Goal: Task Accomplishment & Management: Complete application form

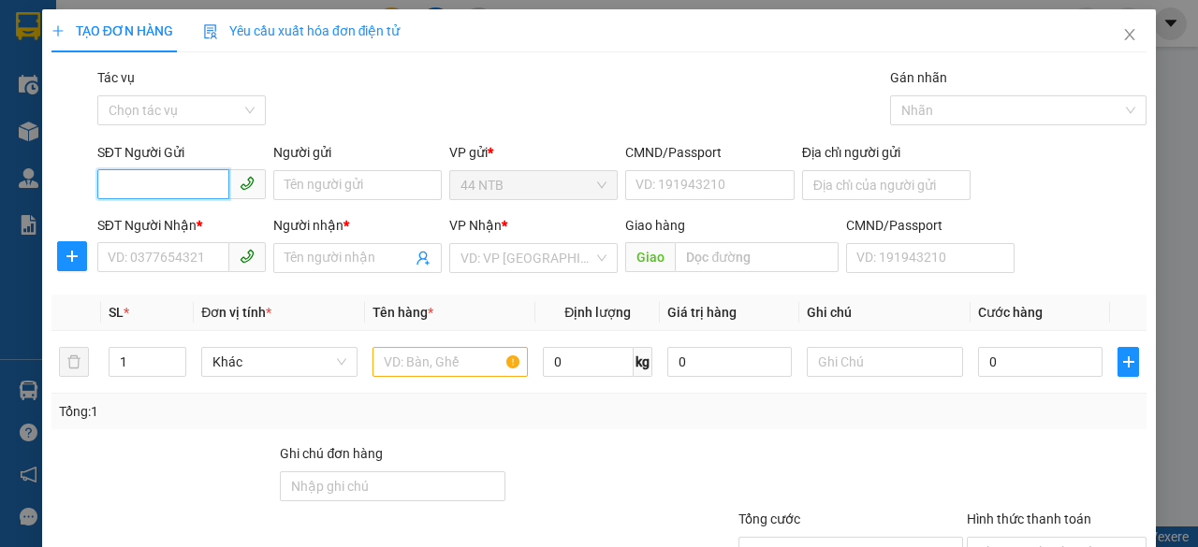
click at [191, 193] on input "SĐT Người Gửi" at bounding box center [163, 184] width 132 height 30
type input "0933181947"
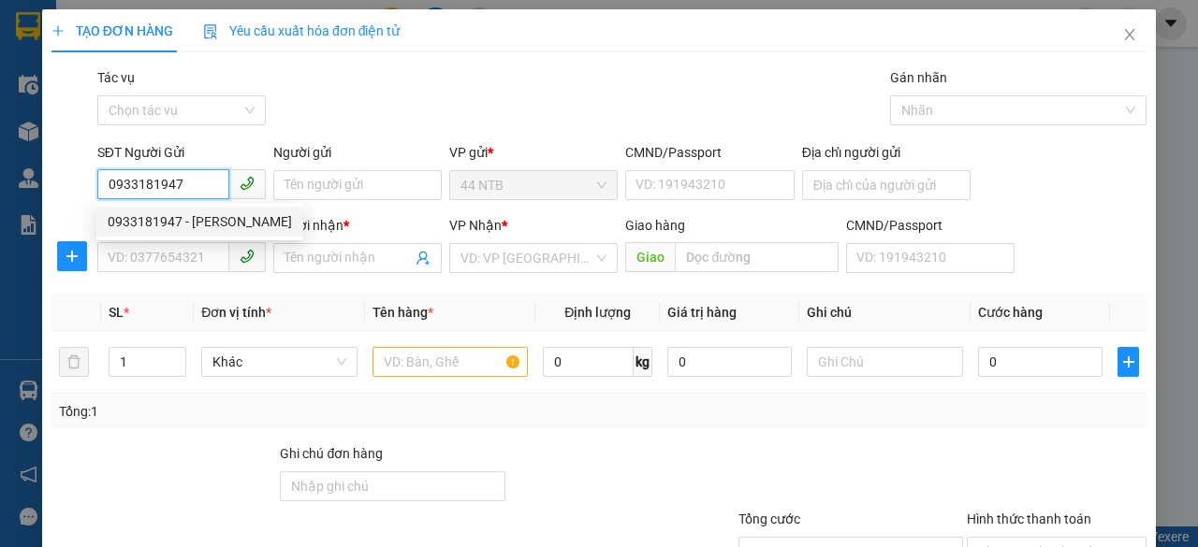
click at [201, 225] on div "0933181947 - [PERSON_NAME]" at bounding box center [200, 221] width 184 height 21
type input "VY"
type input "0909373063"
type input "OANH"
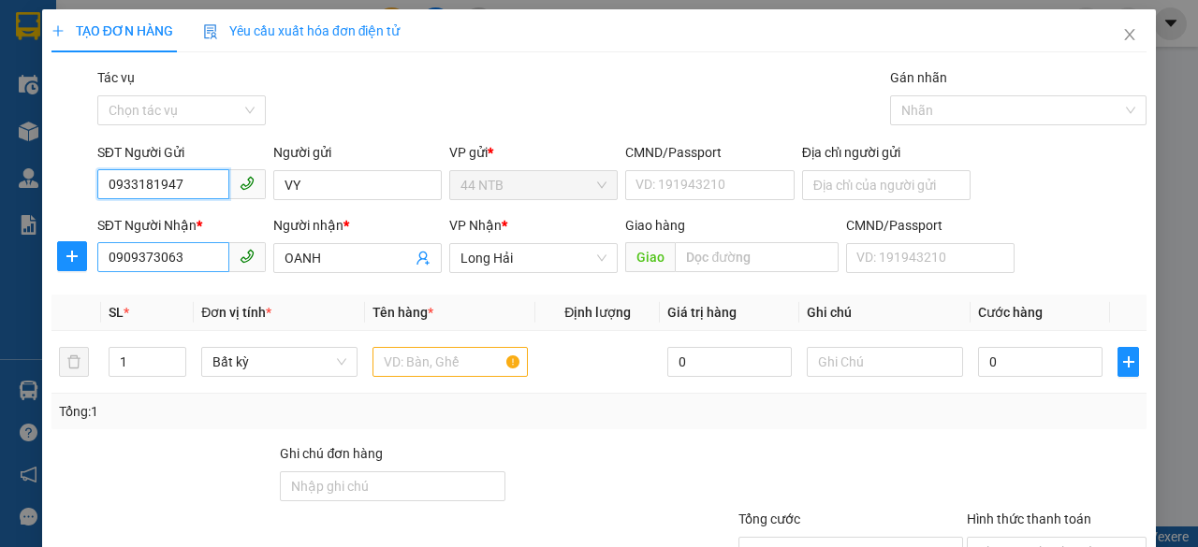
type input "0933181947"
click at [211, 261] on input "0909373063" at bounding box center [163, 257] width 132 height 30
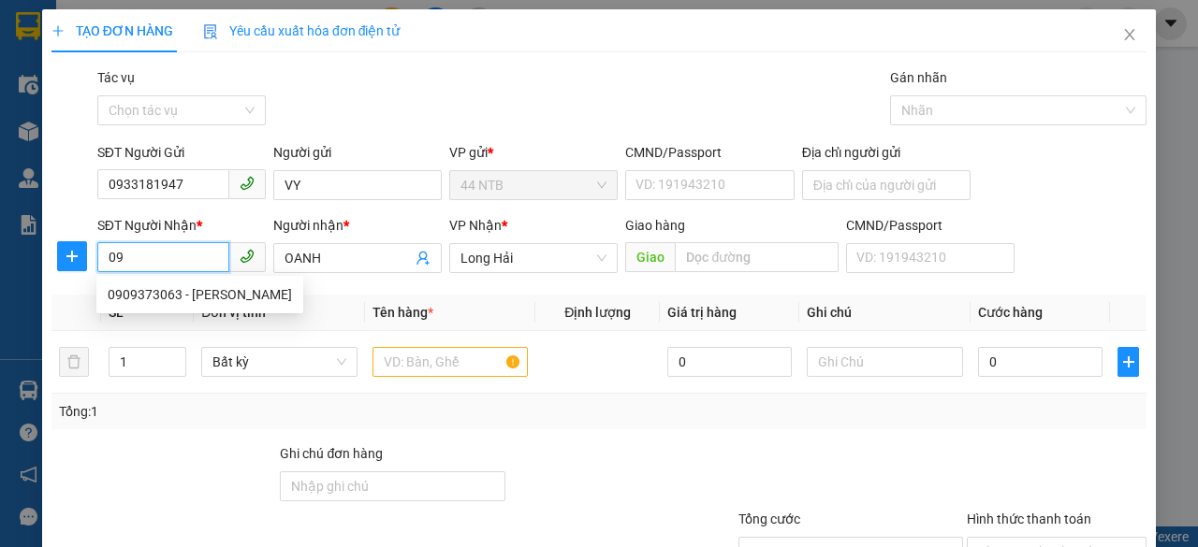
type input "0"
type input "0901632006"
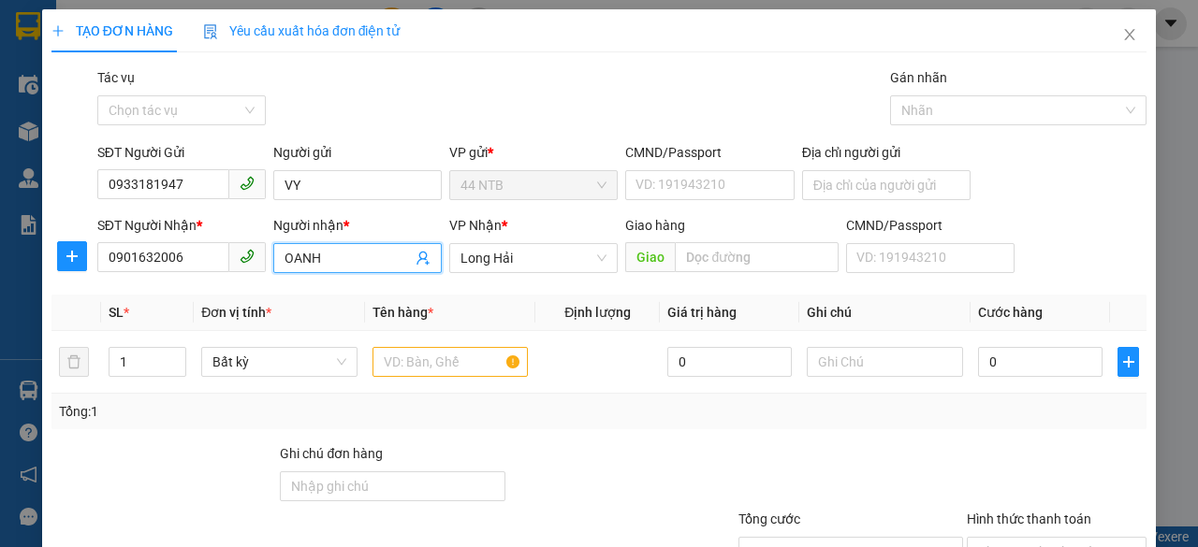
click at [328, 261] on input "OANH" at bounding box center [347, 258] width 127 height 21
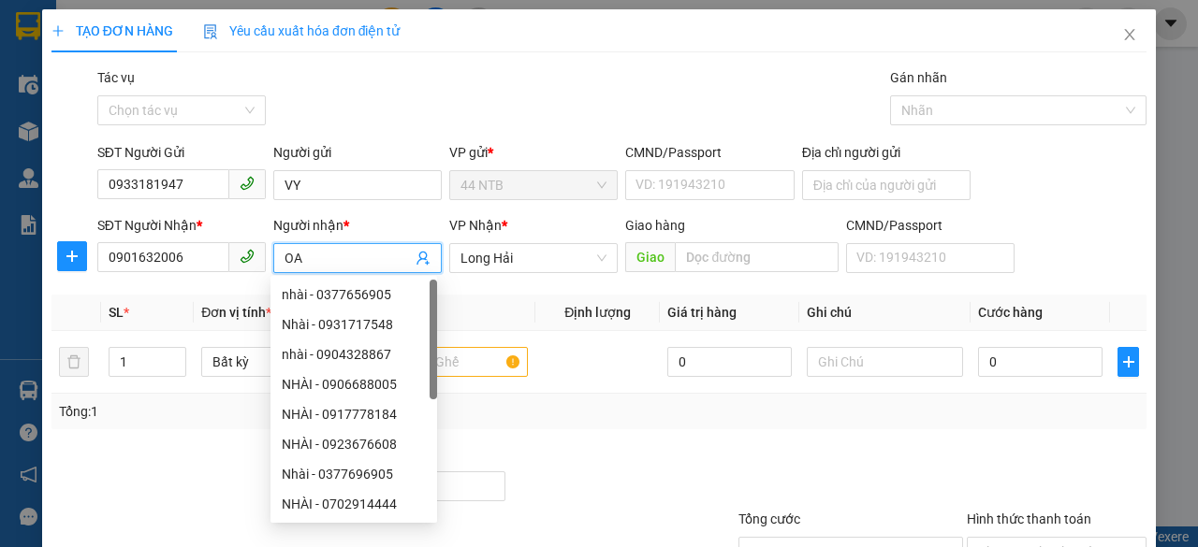
type input "O"
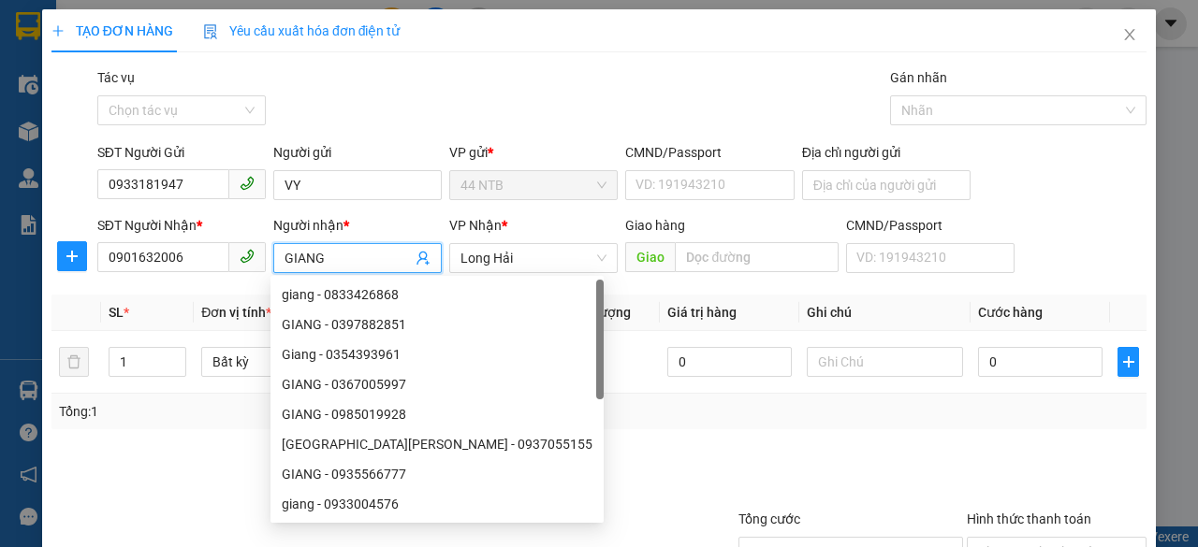
type input "GIANG"
click at [661, 422] on div "Tổng: 1" at bounding box center [598, 412] width 1095 height 36
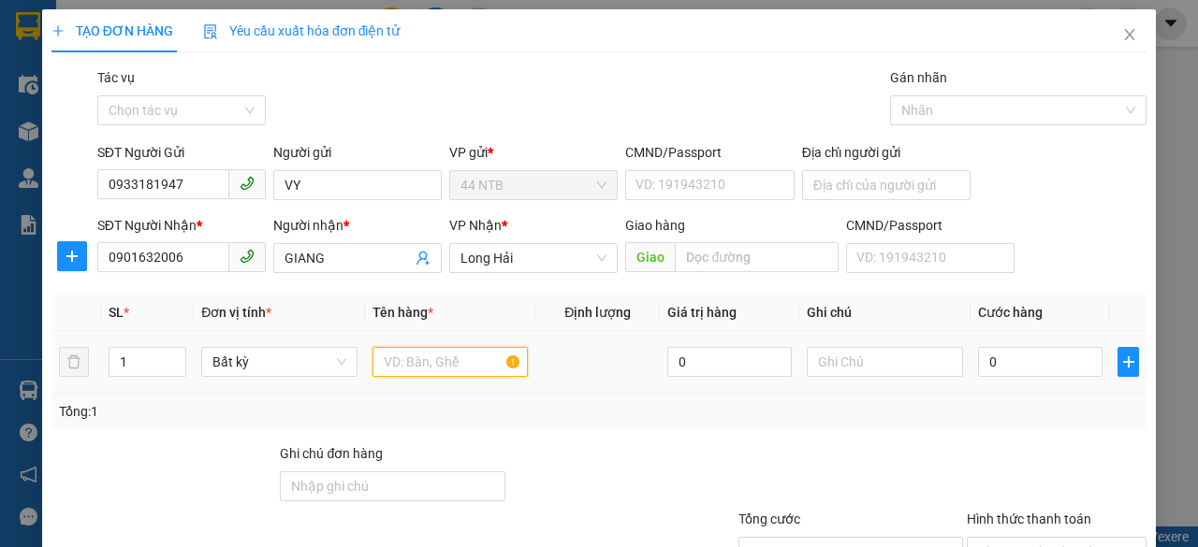
click at [466, 361] on input "text" at bounding box center [450, 362] width 156 height 30
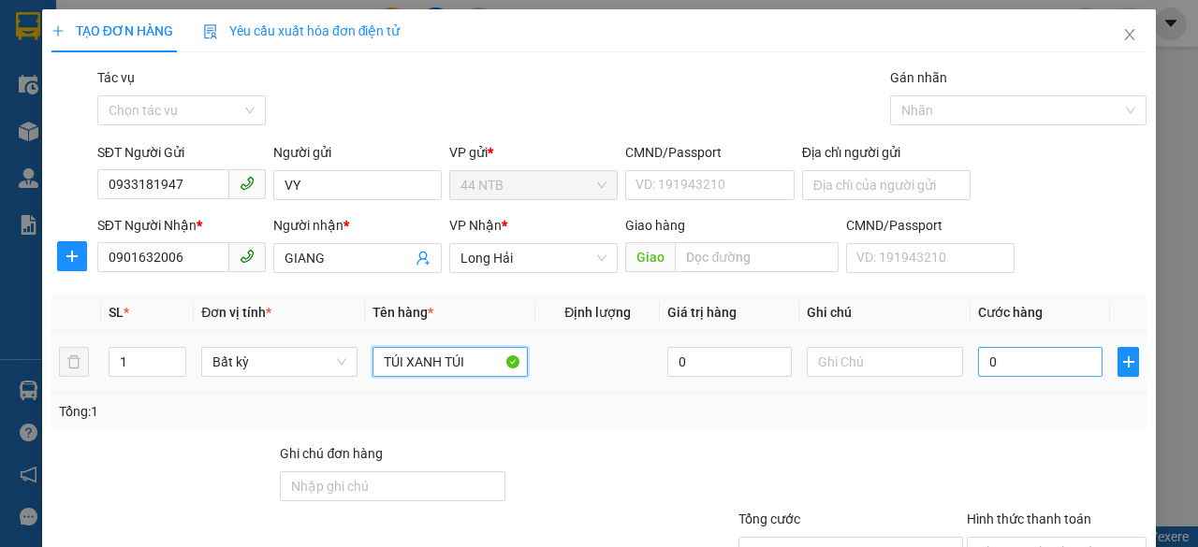
type input "TÚI XANH TÚI"
click at [990, 355] on input "0" at bounding box center [1040, 362] width 124 height 30
type input "3"
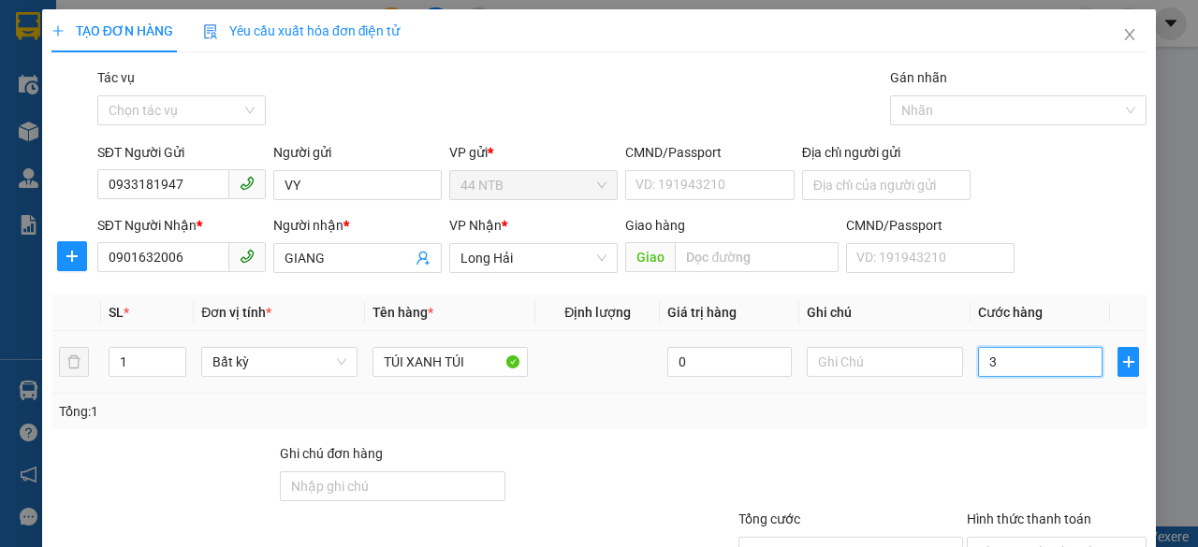
type input "30"
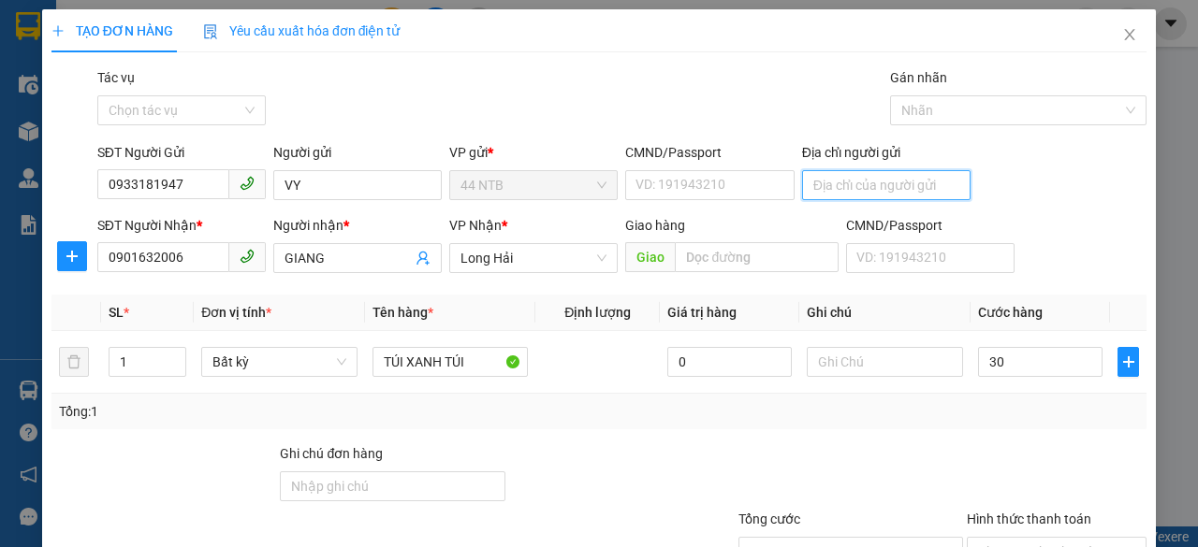
type input "30.000"
click at [813, 191] on input "Địa chỉ người gửi" at bounding box center [886, 185] width 168 height 30
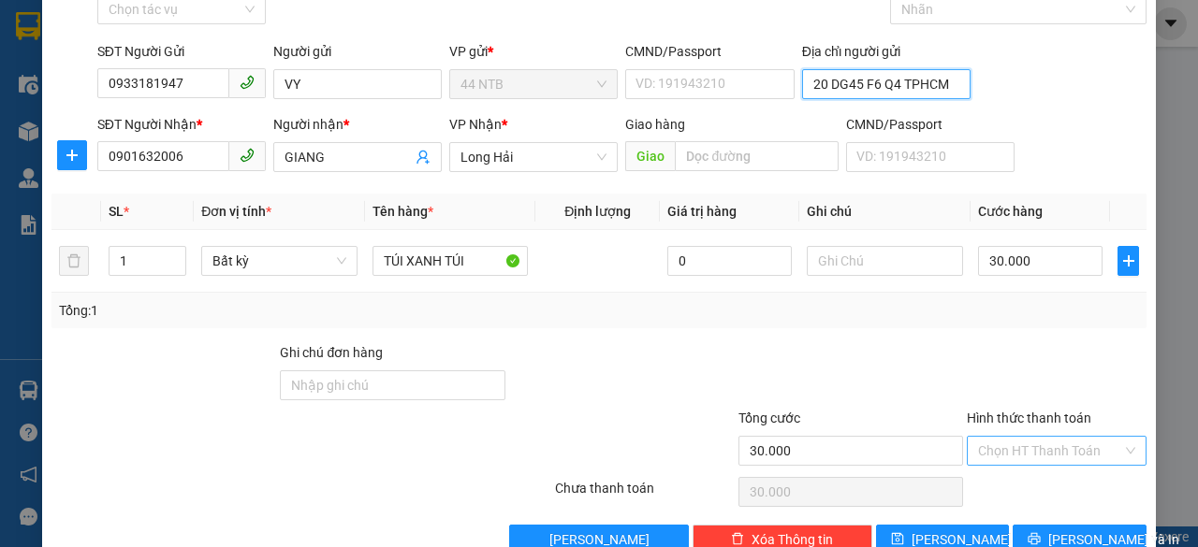
scroll to position [142, 0]
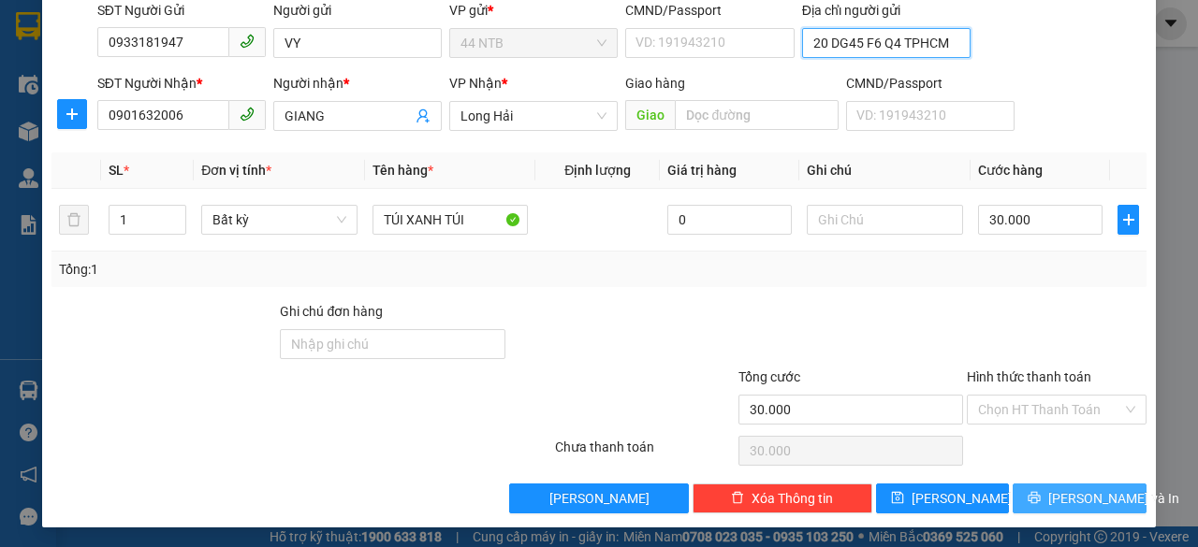
type input "20 DG45 F6 Q4 TPHCM"
click at [1053, 494] on span "[PERSON_NAME] và In" at bounding box center [1113, 498] width 131 height 21
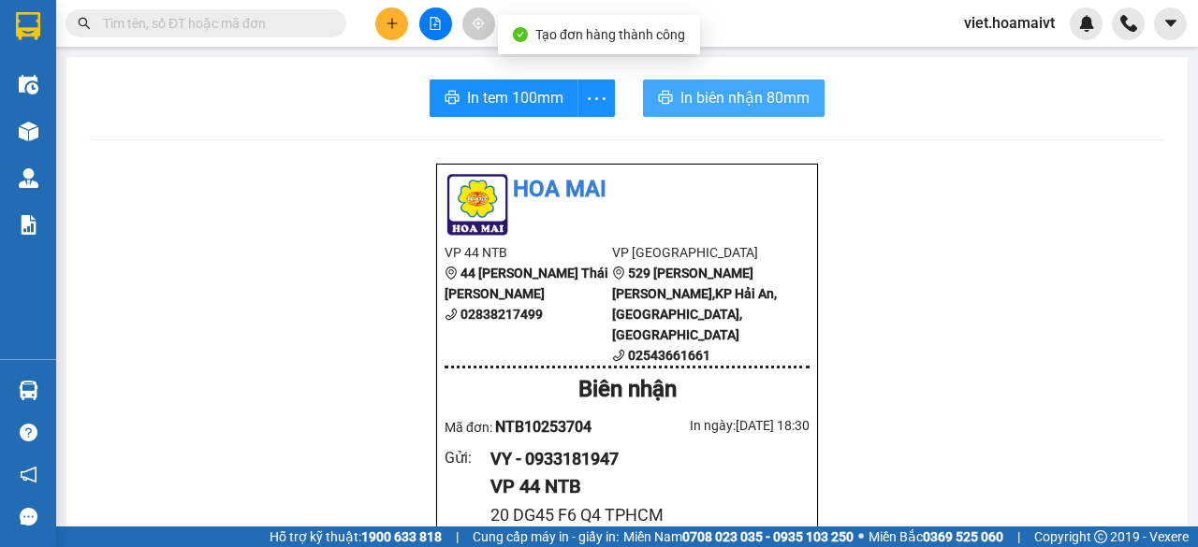
click at [680, 98] on span "In biên nhận 80mm" at bounding box center [744, 97] width 129 height 23
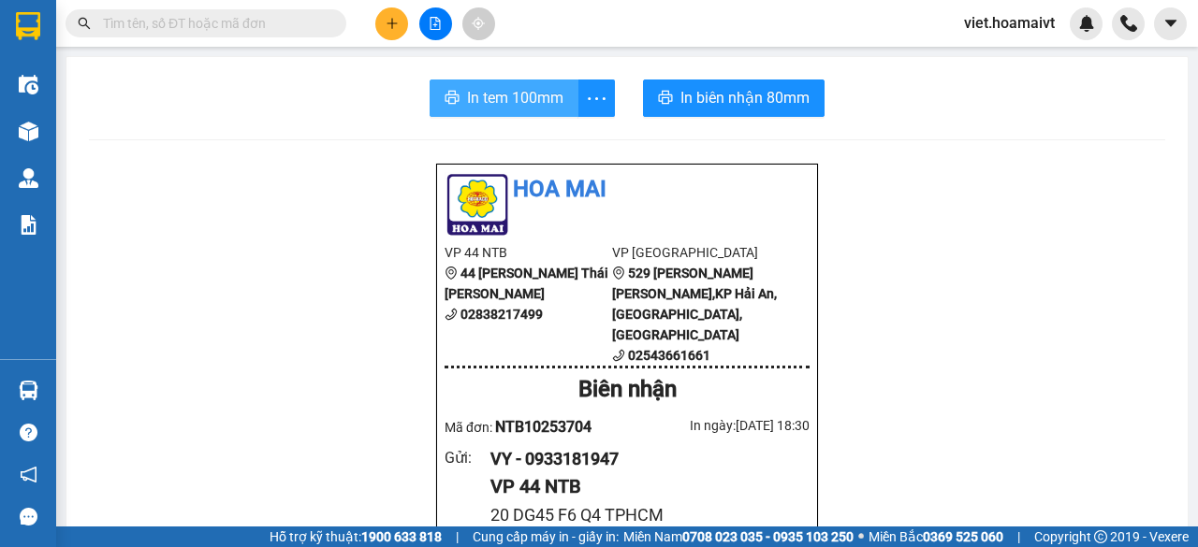
click at [533, 104] on span "In tem 100mm" at bounding box center [515, 97] width 96 height 23
click at [386, 17] on icon "plus" at bounding box center [392, 23] width 13 height 13
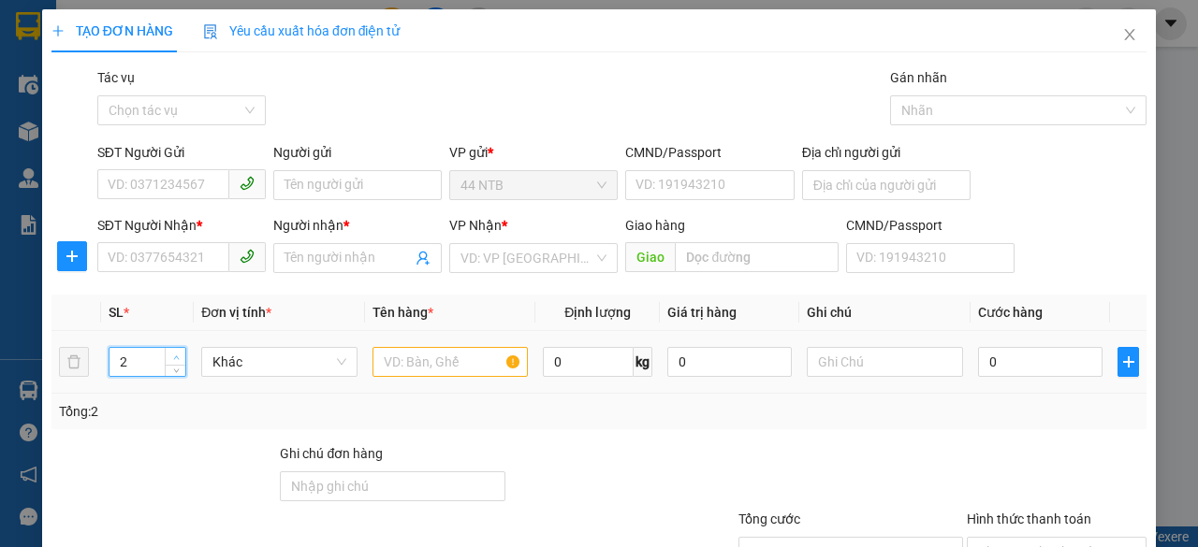
click at [174, 355] on icon "up" at bounding box center [176, 358] width 7 height 7
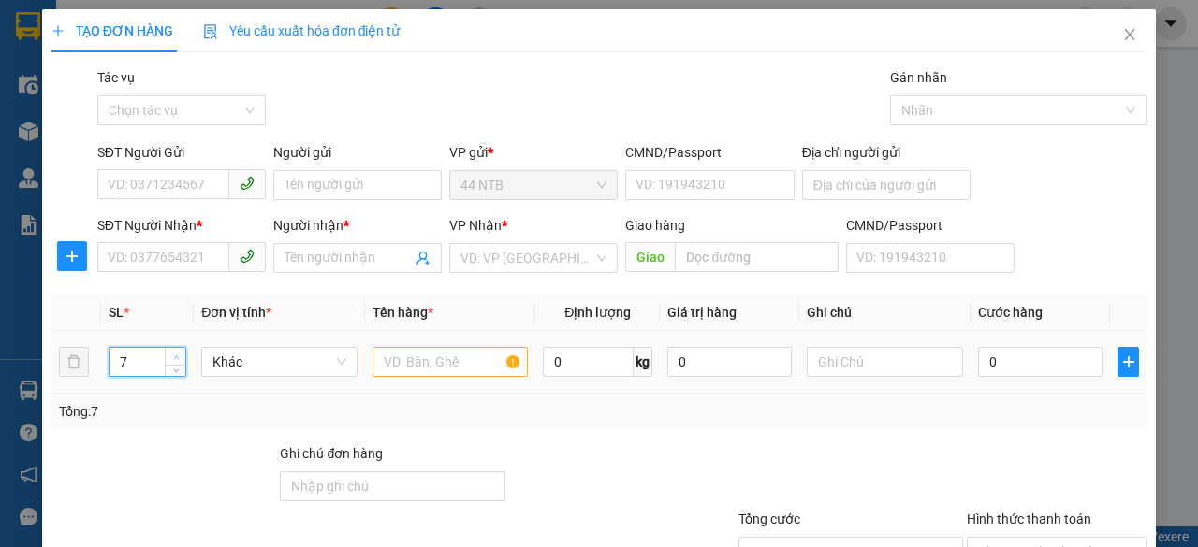
click at [174, 352] on span "up" at bounding box center [175, 357] width 11 height 11
type input "8"
click at [174, 352] on span "up" at bounding box center [175, 357] width 11 height 11
click at [401, 364] on input "text" at bounding box center [450, 362] width 156 height 30
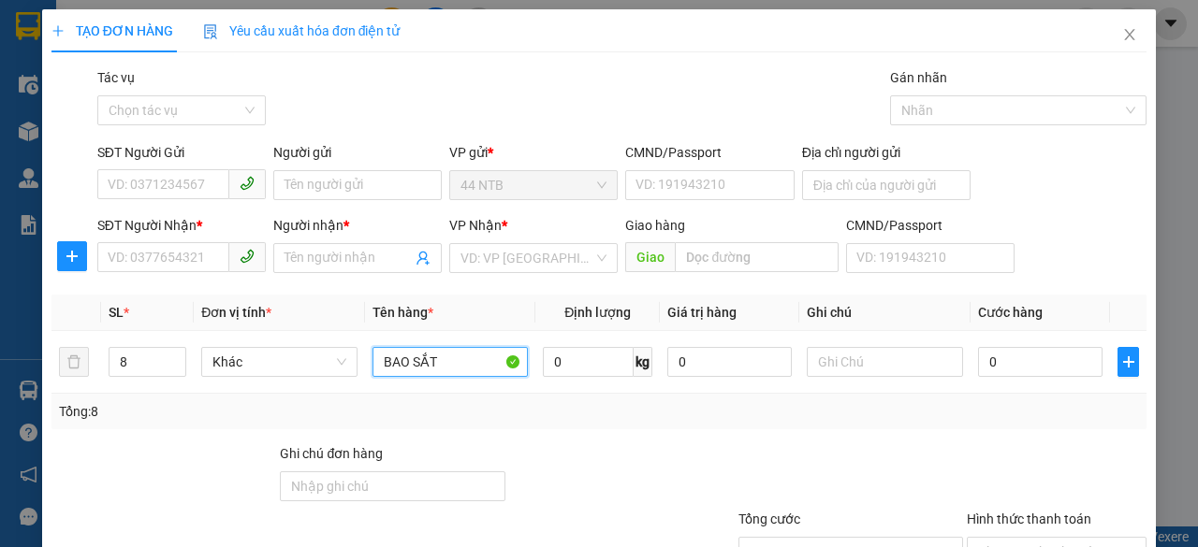
type input "BAO SẮT"
click at [209, 254] on input "SĐT Người Nhận *" at bounding box center [163, 257] width 132 height 30
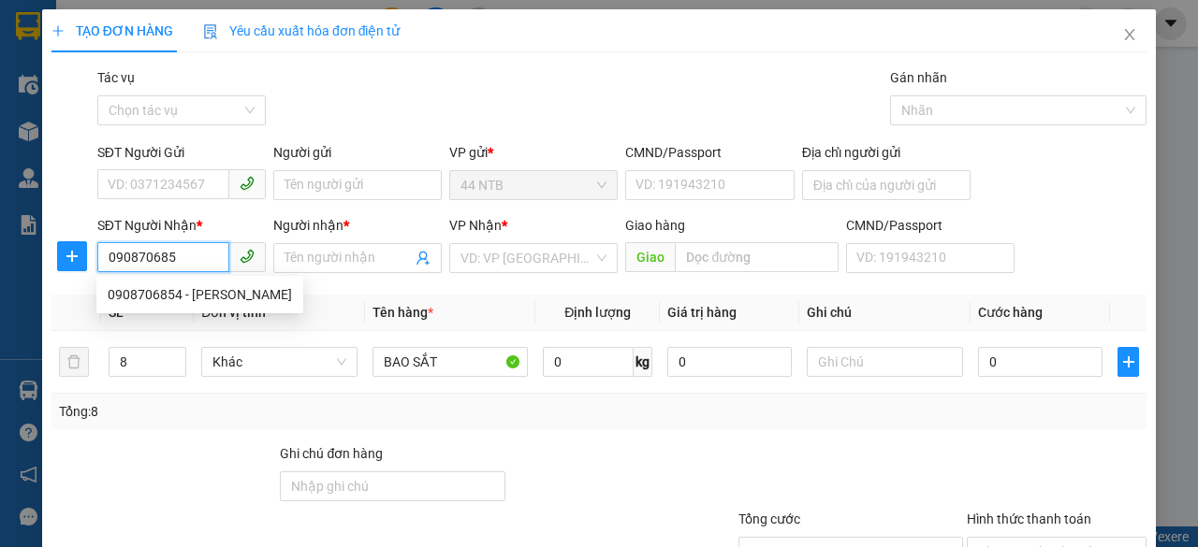
type input "0908706854"
click at [220, 295] on div "0908706854 - [PERSON_NAME]" at bounding box center [200, 294] width 184 height 21
type input "BẢO ANH"
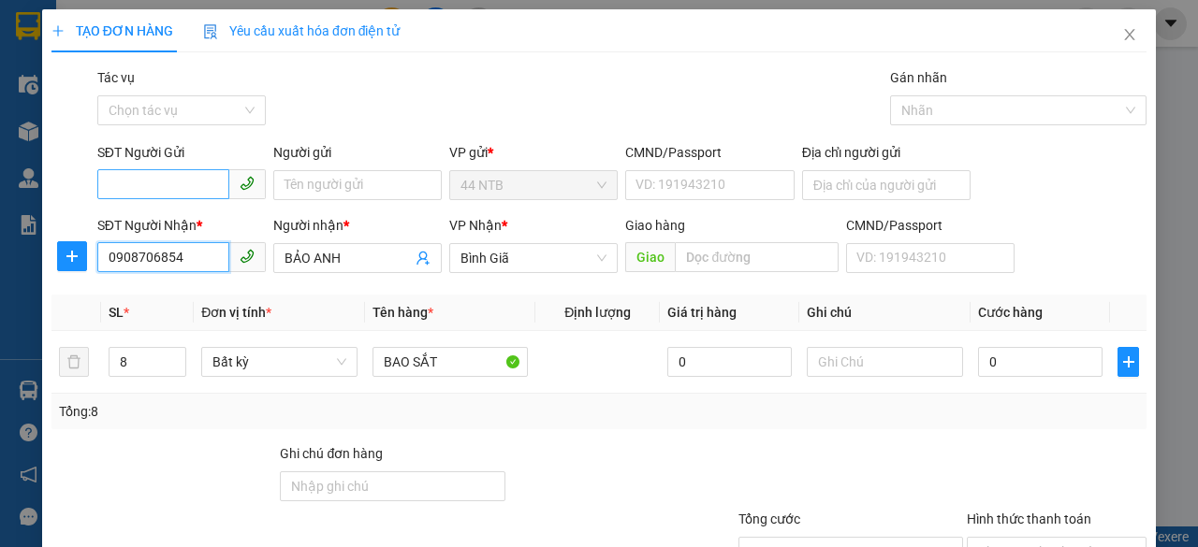
type input "0908706854"
click at [211, 188] on input "SĐT Người Gửi" at bounding box center [163, 184] width 132 height 30
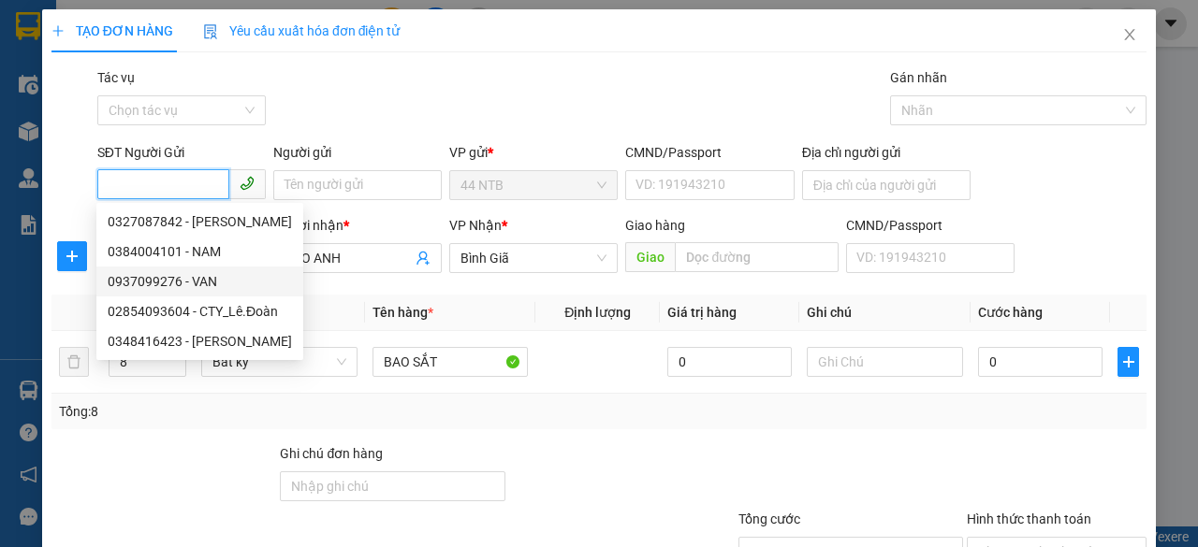
click at [212, 282] on div "0937099276 - VAN" at bounding box center [200, 281] width 184 height 21
type input "0937099276"
type input "VAN"
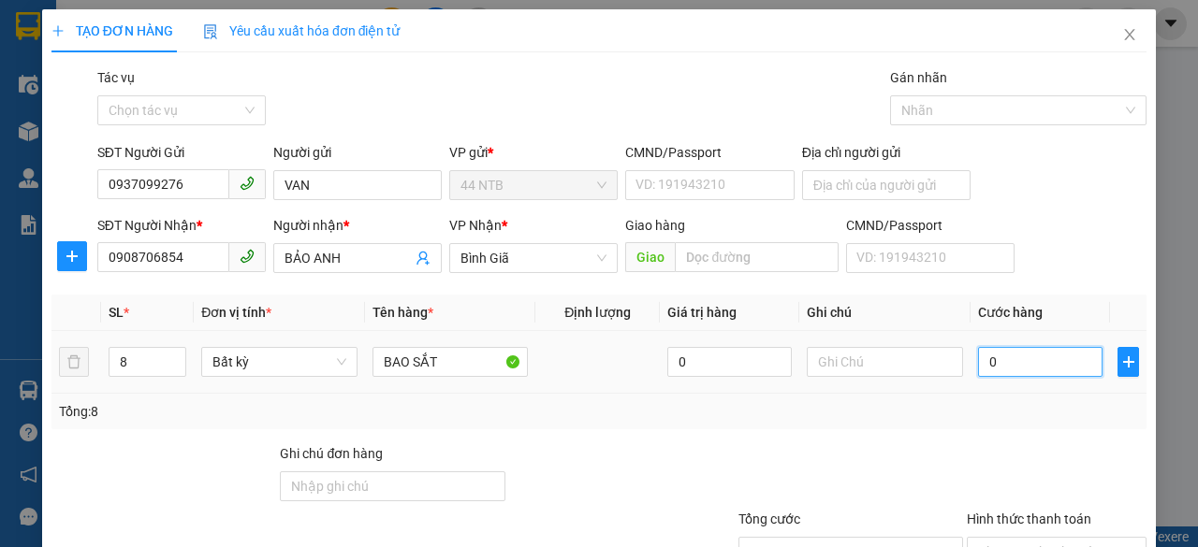
click at [1003, 360] on input "0" at bounding box center [1040, 362] width 124 height 30
click at [998, 360] on input "0" at bounding box center [1040, 362] width 124 height 30
click at [998, 364] on input "0" at bounding box center [1040, 362] width 124 height 30
type input "01"
type input "1"
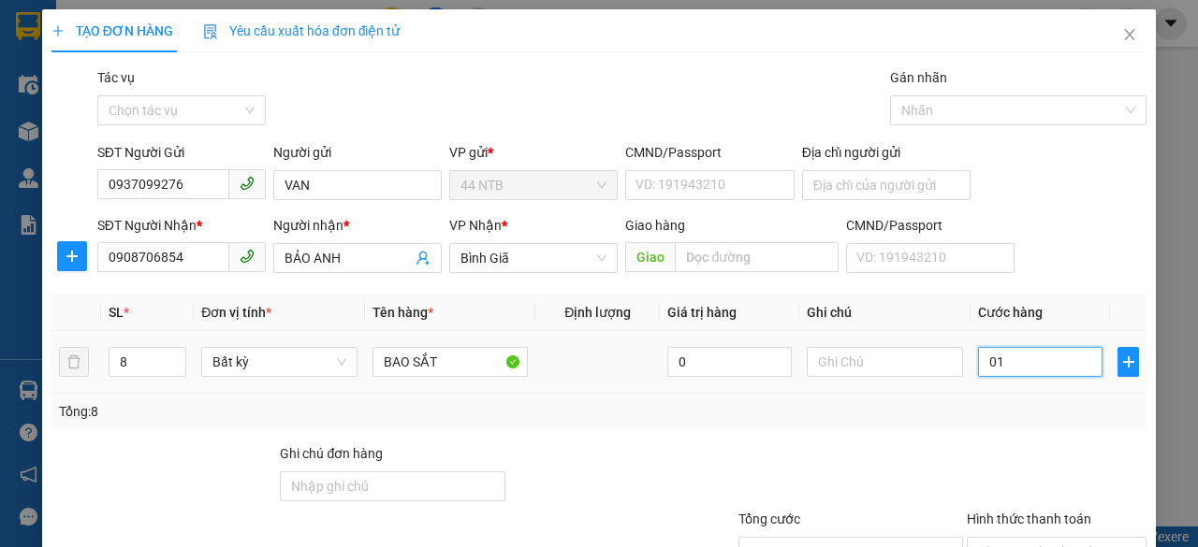
type input "1"
type input "015"
type input "15"
type input "0.150"
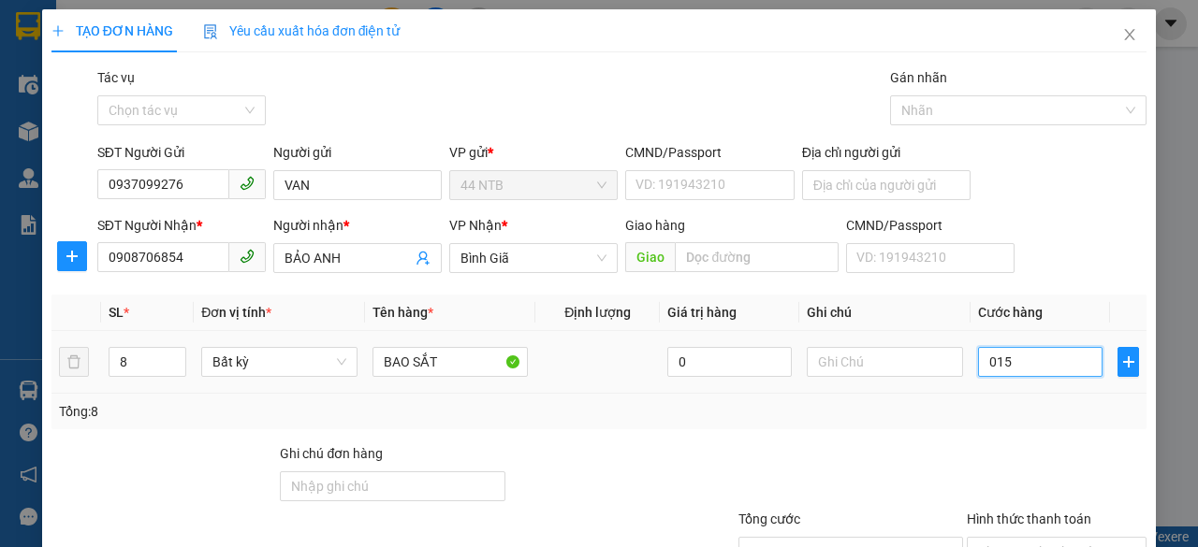
type input "150"
click at [990, 360] on input "0.150" at bounding box center [1040, 362] width 124 height 30
type input "015"
type input "15"
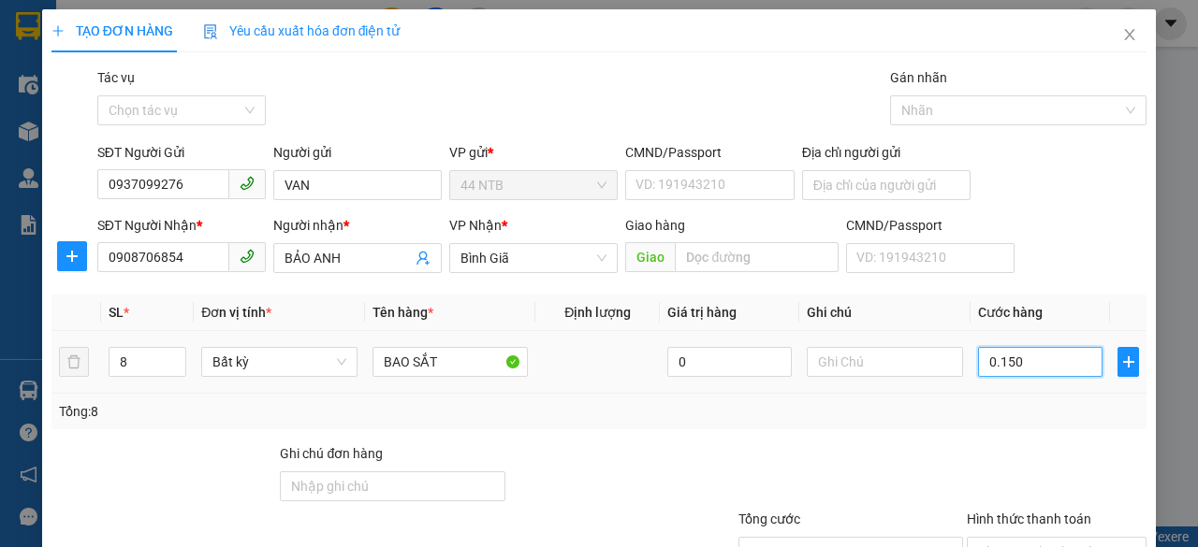
type input "15"
type input "01"
type input "1"
type input "0"
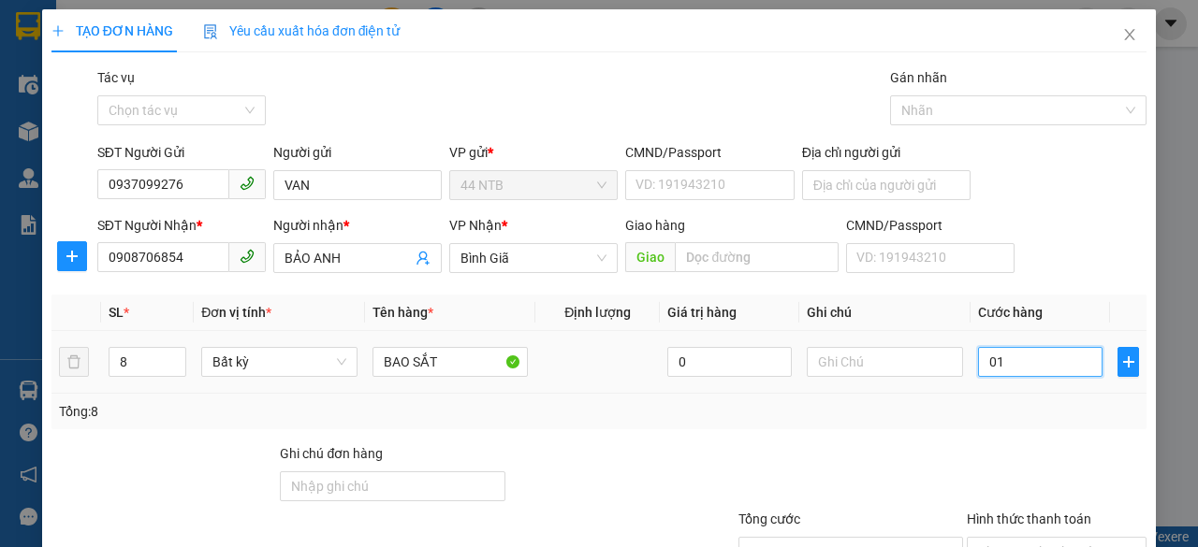
type input "0"
type input "10"
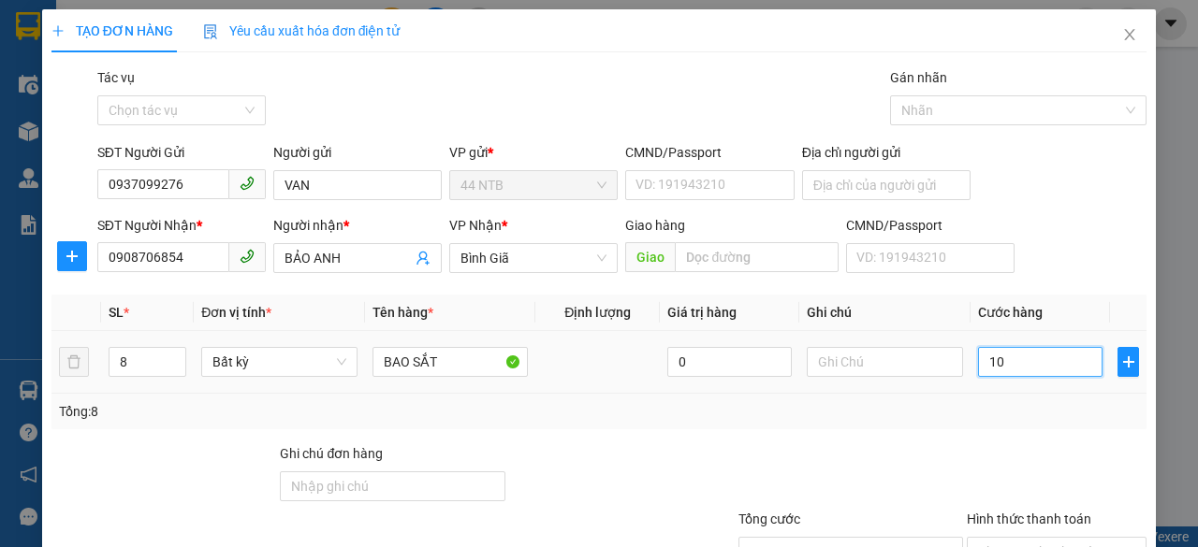
type input "150"
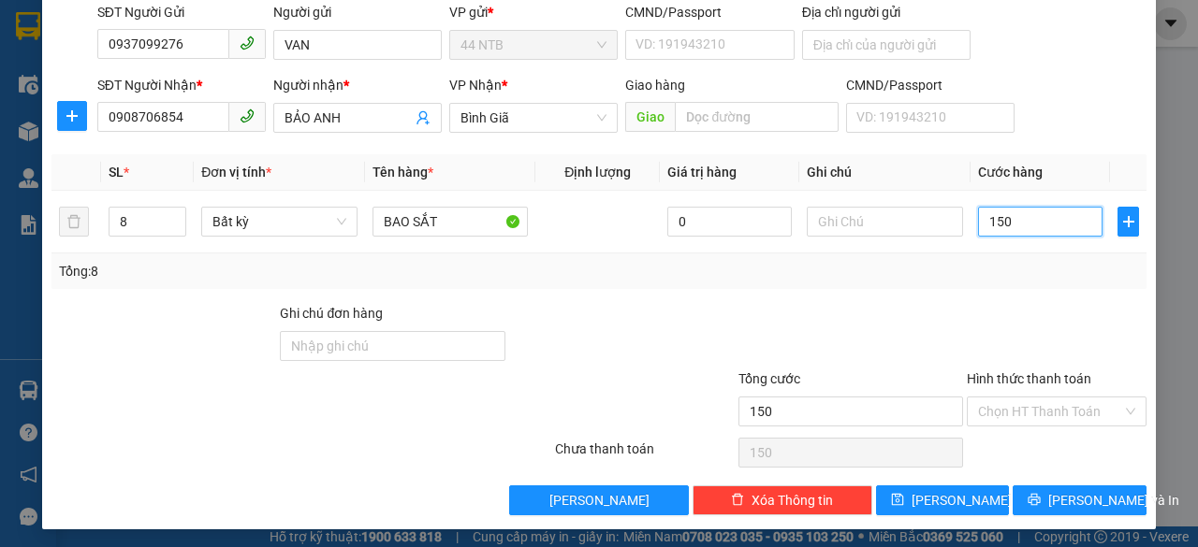
scroll to position [142, 0]
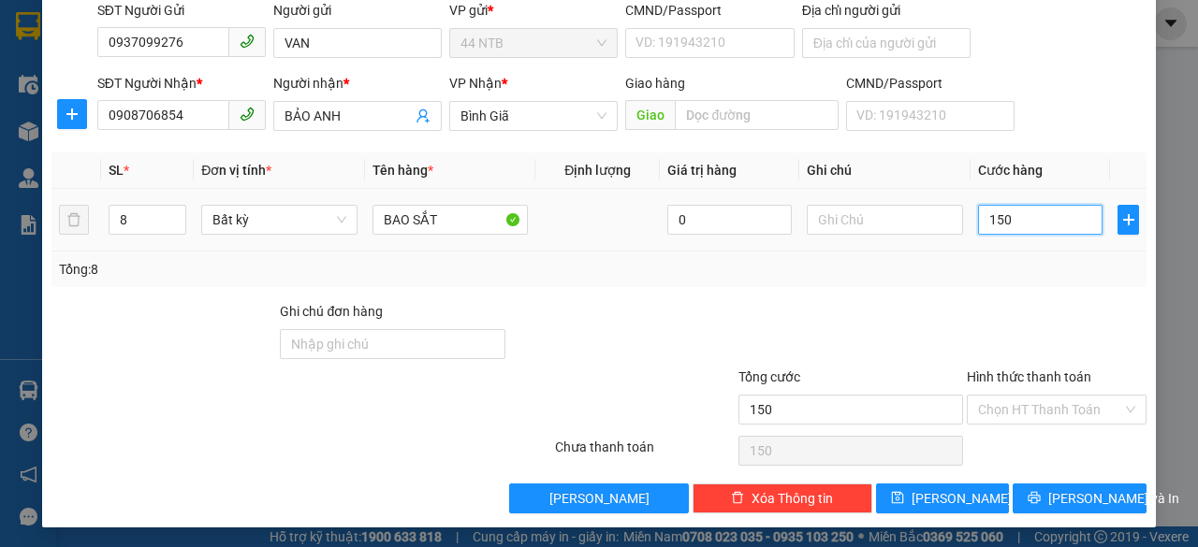
type input "10"
type input "120"
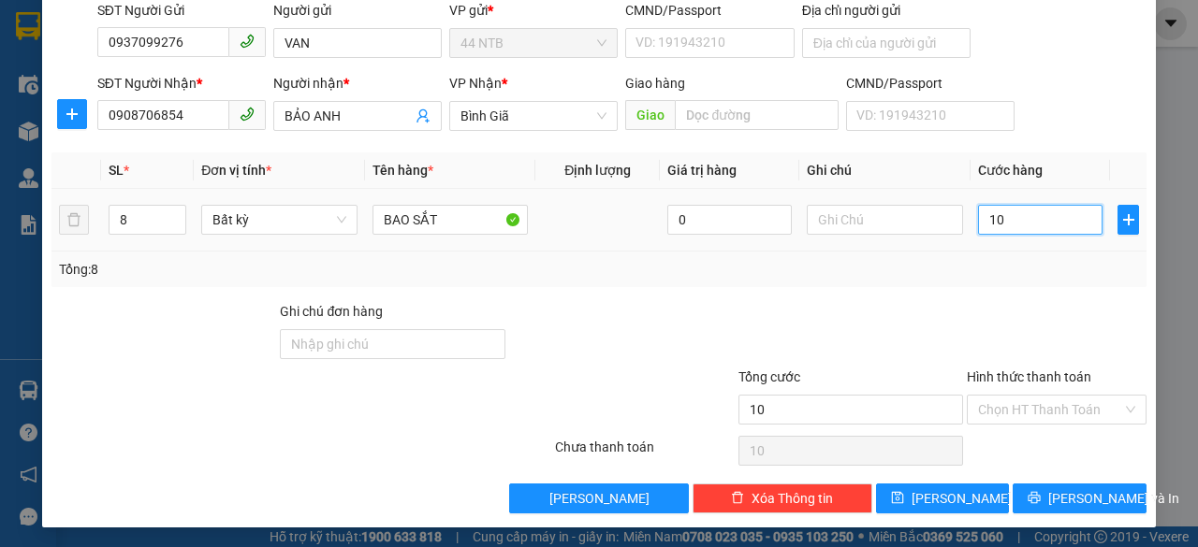
type input "120"
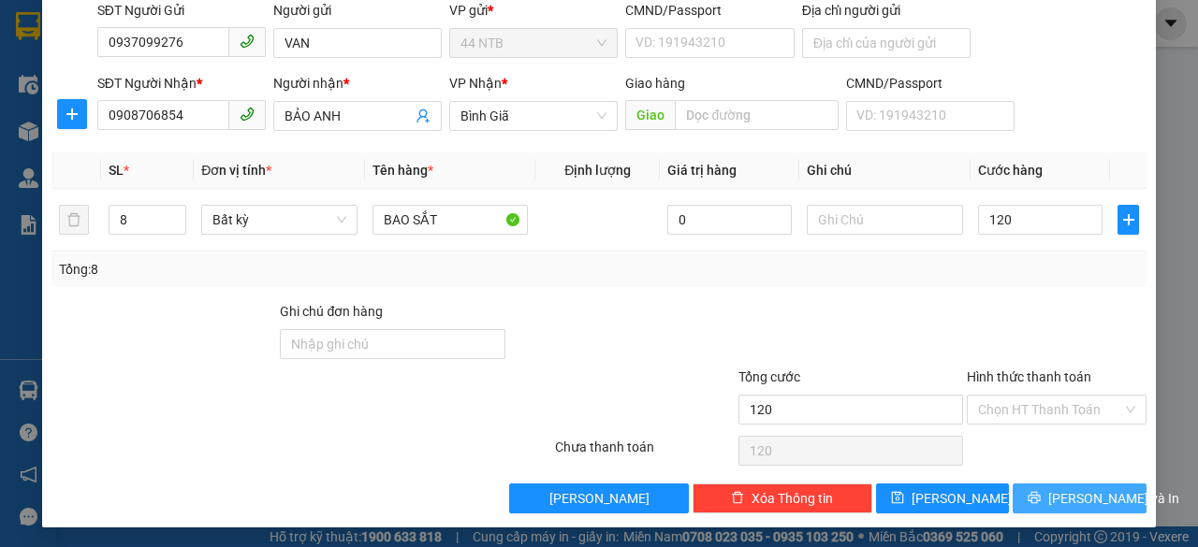
type input "120.000"
click at [1040, 489] on button "[PERSON_NAME] và In" at bounding box center [1079, 499] width 134 height 30
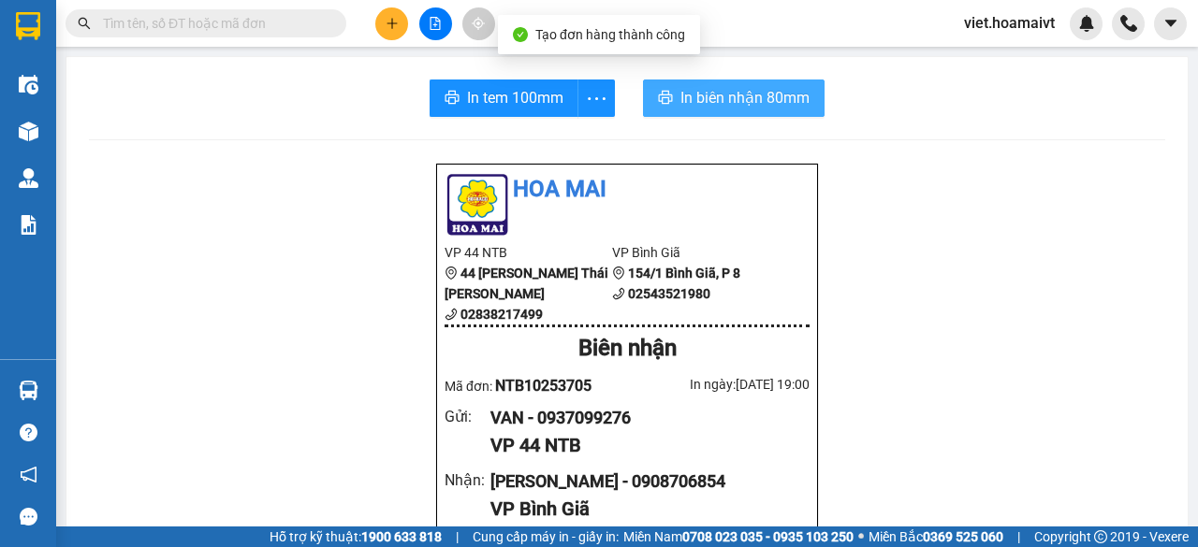
click at [716, 101] on span "In biên nhận 80mm" at bounding box center [744, 97] width 129 height 23
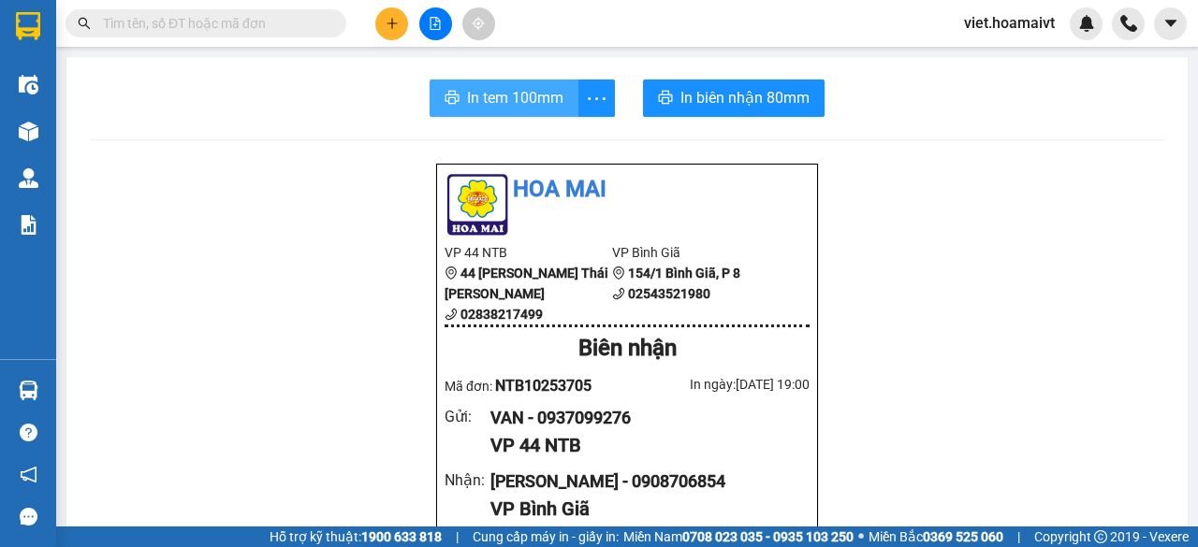
click at [540, 100] on span "In tem 100mm" at bounding box center [515, 97] width 96 height 23
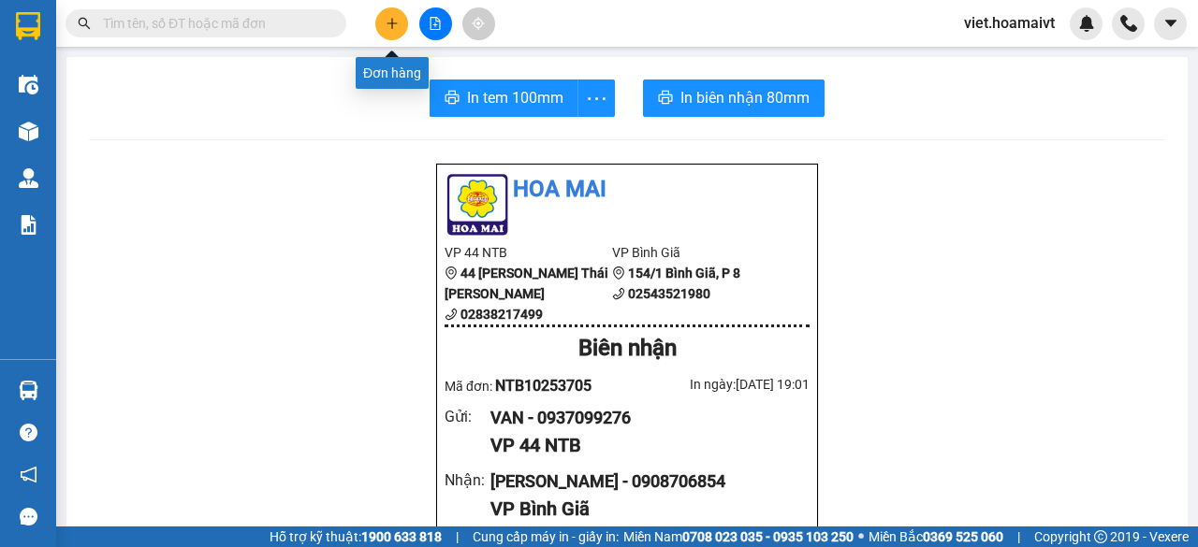
click at [393, 22] on icon "plus" at bounding box center [392, 23] width 13 height 13
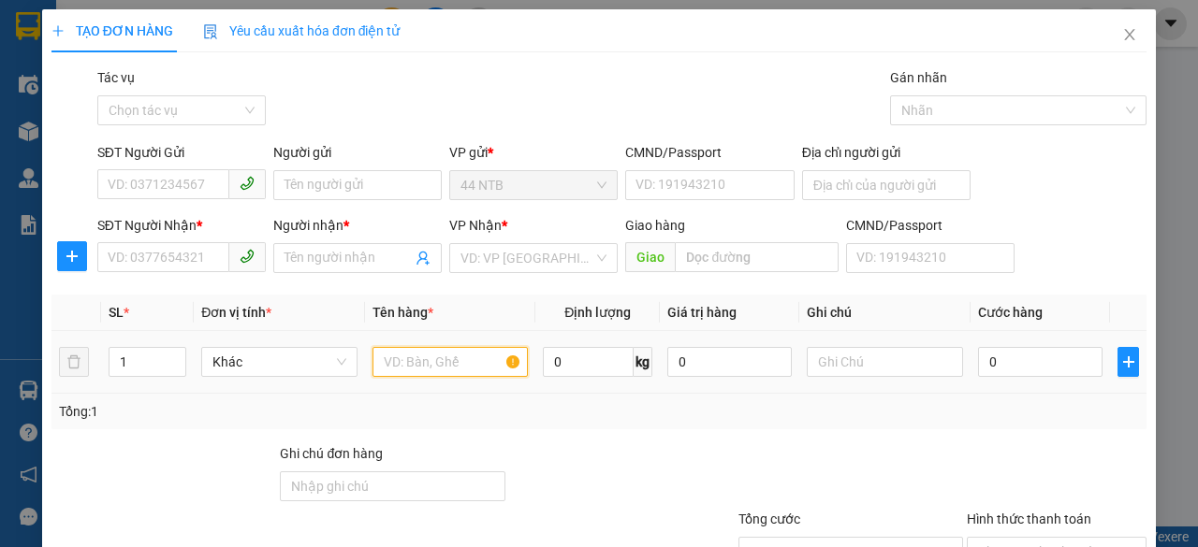
click at [406, 356] on input "text" at bounding box center [450, 362] width 156 height 30
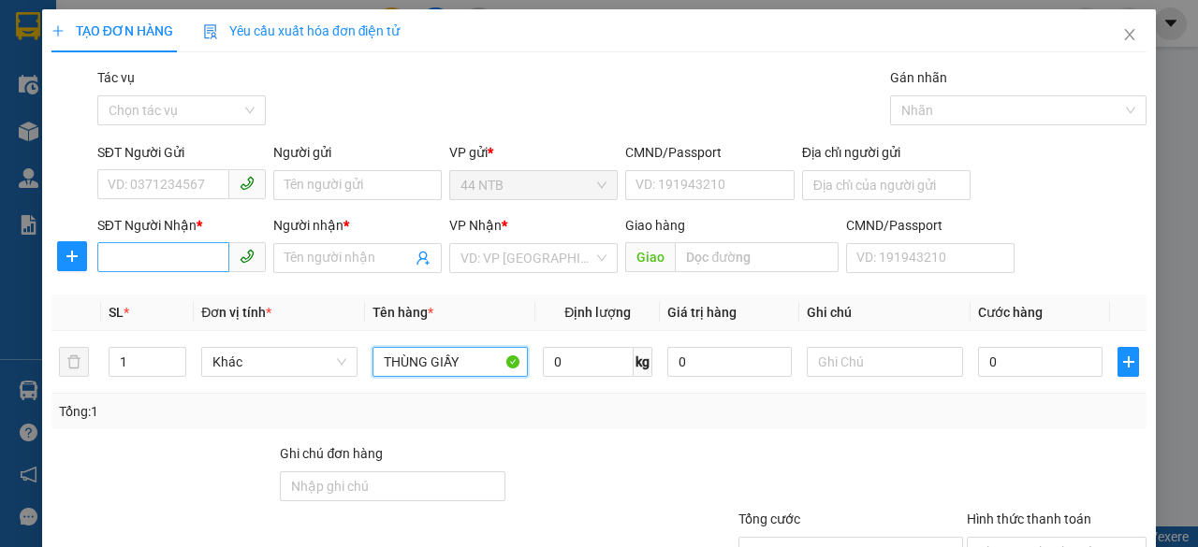
type input "THÙNG GIẦY"
click at [166, 261] on input "SĐT Người Nhận *" at bounding box center [163, 257] width 132 height 30
type input "83807"
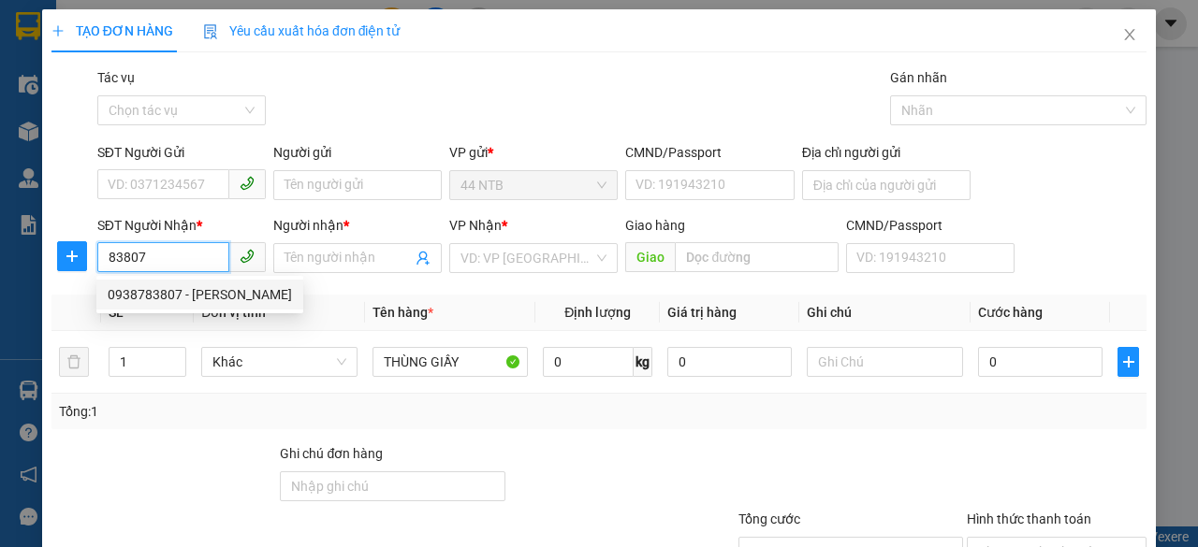
click at [191, 298] on div "0938783807 - [PERSON_NAME]" at bounding box center [200, 294] width 184 height 21
type input "39 [PERSON_NAME] Q 4 [GEOGRAPHIC_DATA]"
type input "0938783807"
type input "[PERSON_NAME]"
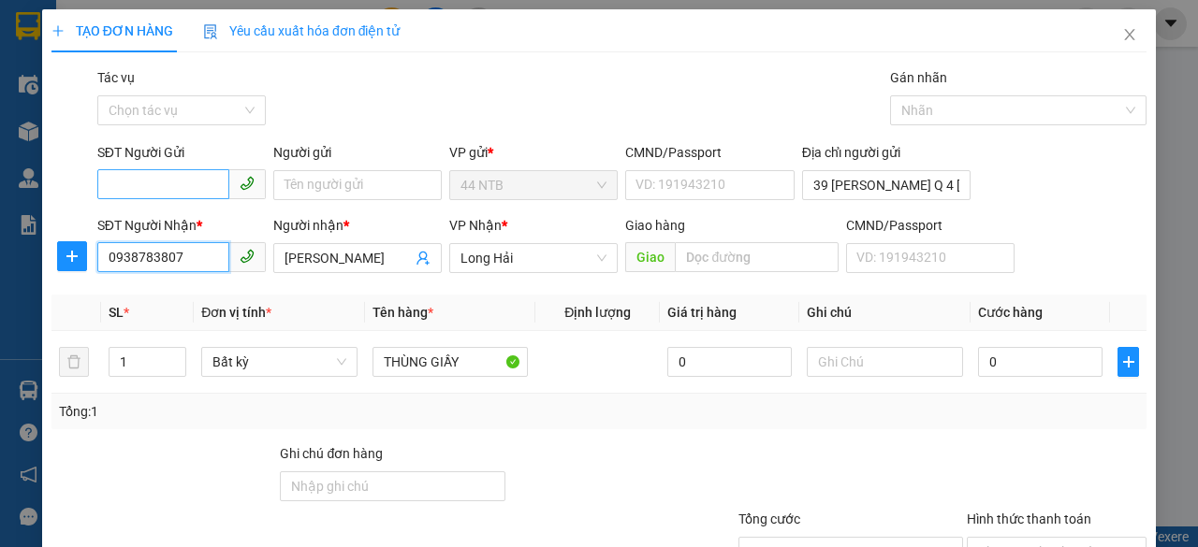
type input "0938783807"
click at [162, 186] on input "SĐT Người Gửi" at bounding box center [163, 184] width 132 height 30
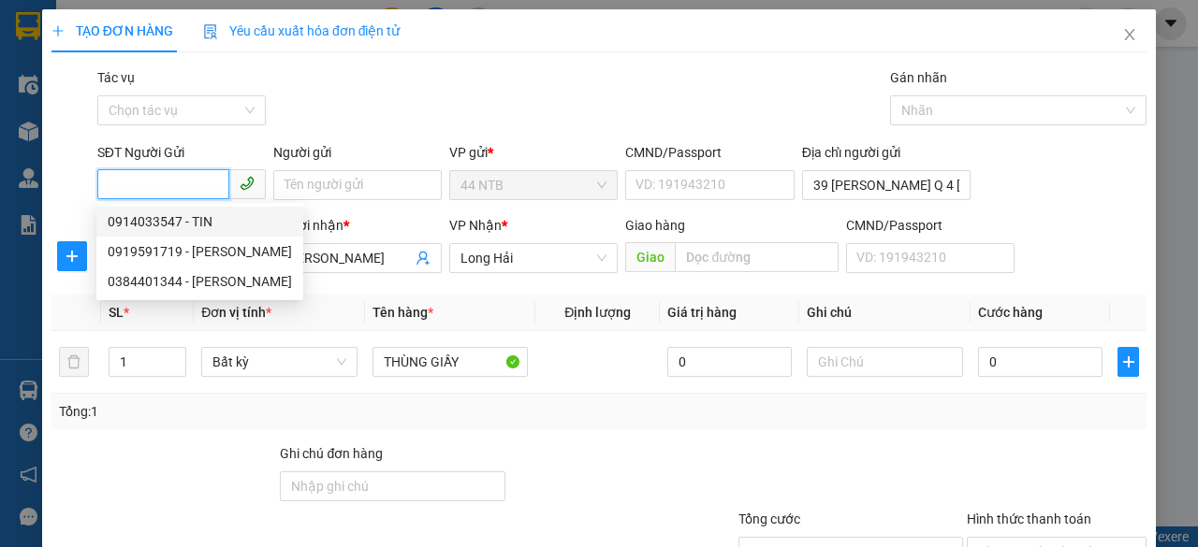
click at [169, 224] on div "0914033547 - TIN" at bounding box center [200, 221] width 184 height 21
type input "0914033547"
type input "TIN"
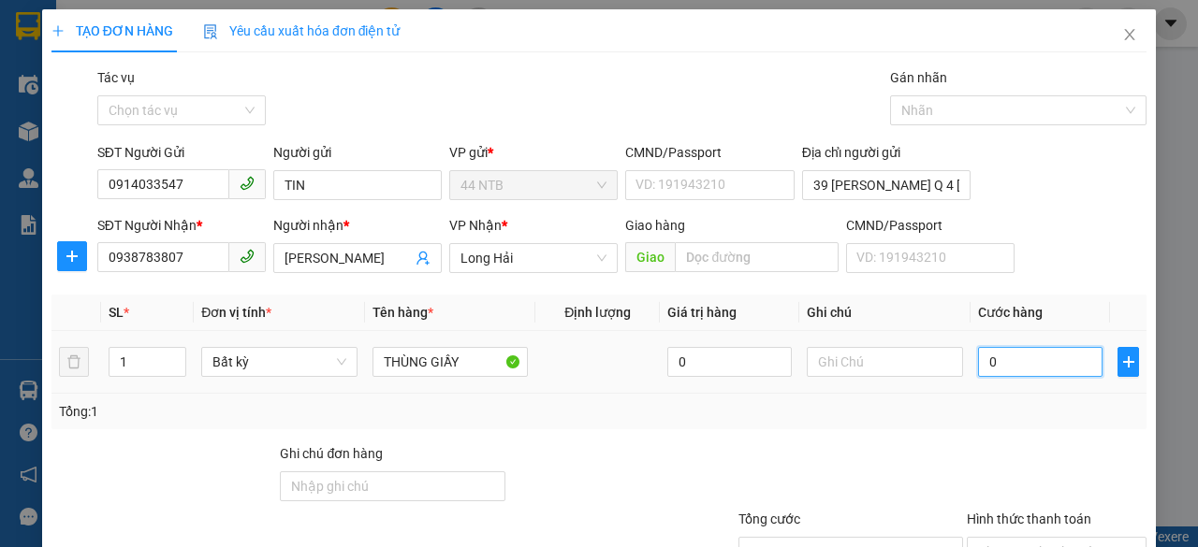
click at [1012, 366] on input "0" at bounding box center [1040, 362] width 124 height 30
type input "4"
type input "40"
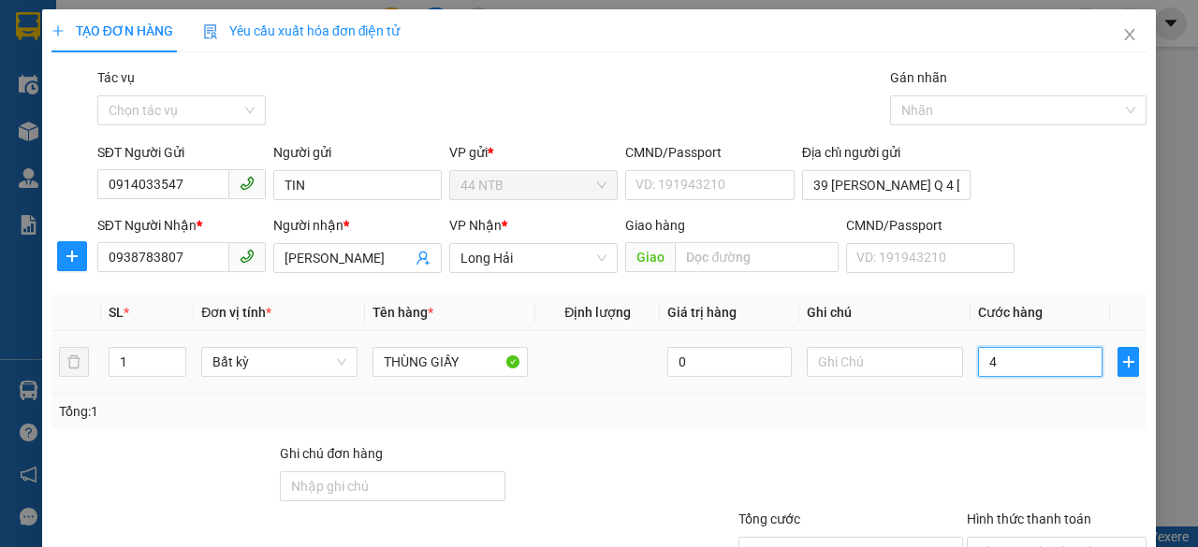
type input "40"
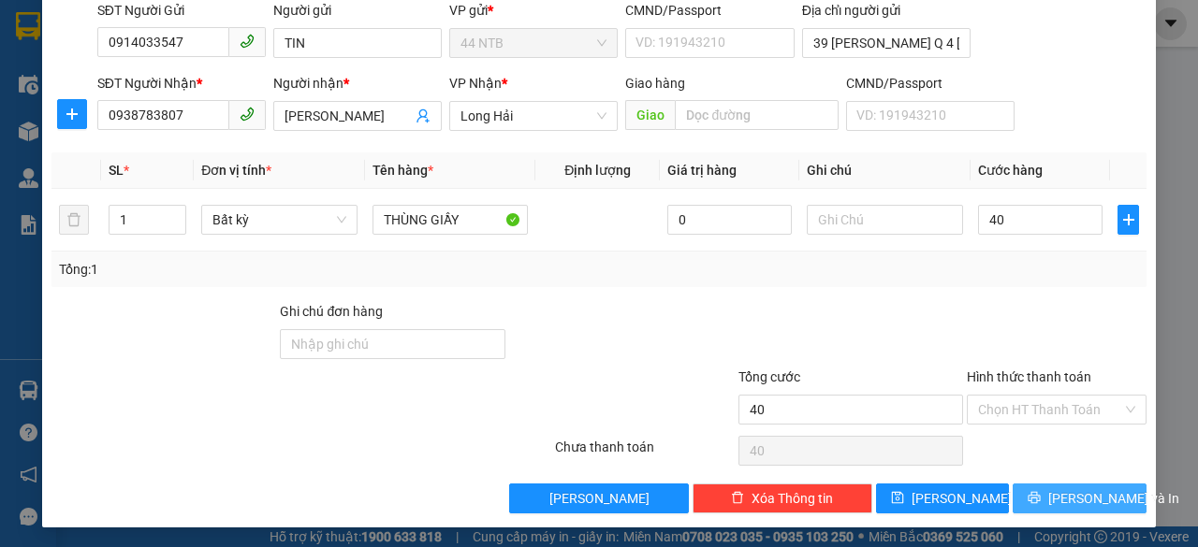
type input "40.000"
click at [1038, 495] on icon "printer" at bounding box center [1033, 497] width 13 height 13
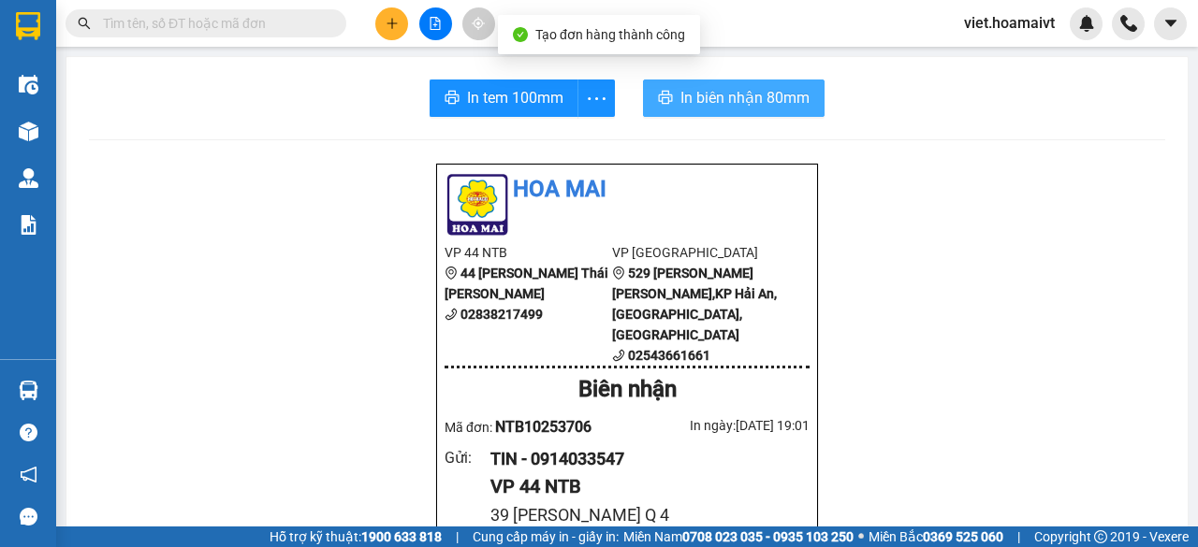
click at [658, 105] on icon "printer" at bounding box center [665, 97] width 15 height 15
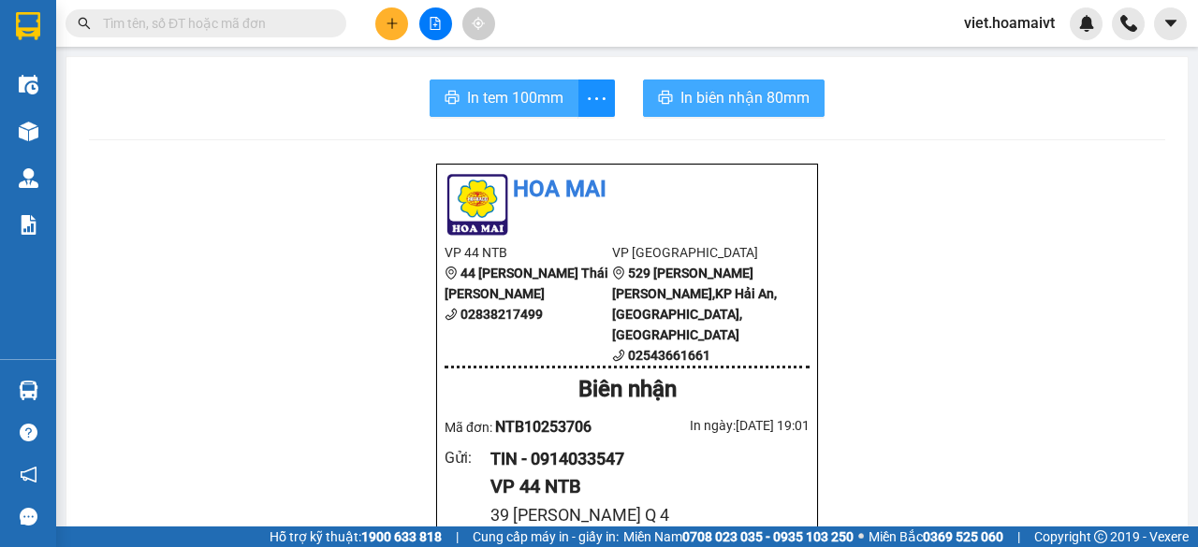
click at [532, 99] on span "In tem 100mm" at bounding box center [515, 97] width 96 height 23
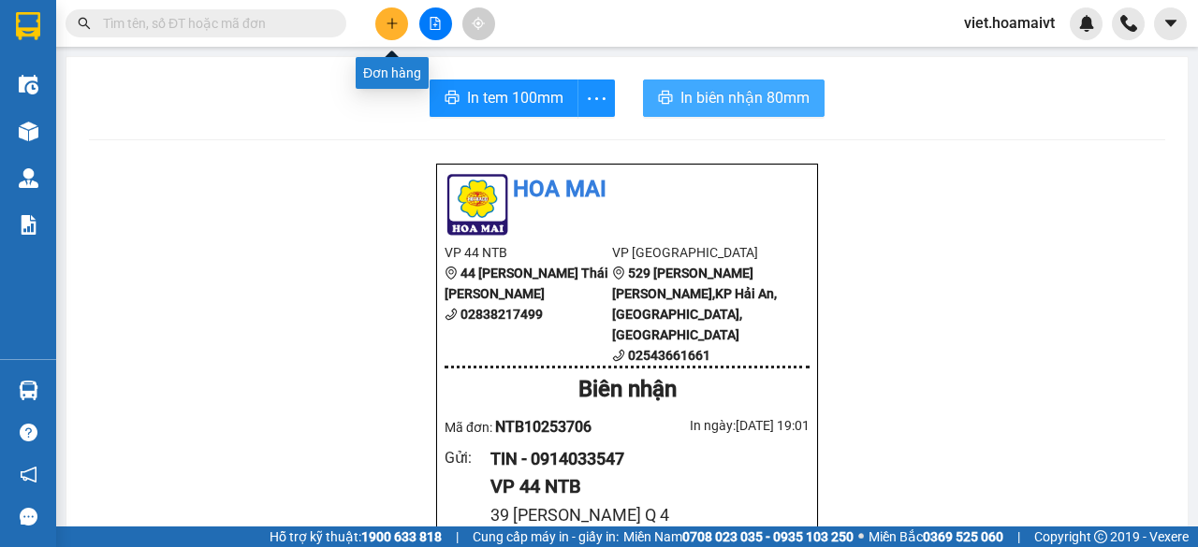
click at [395, 35] on button at bounding box center [391, 23] width 33 height 33
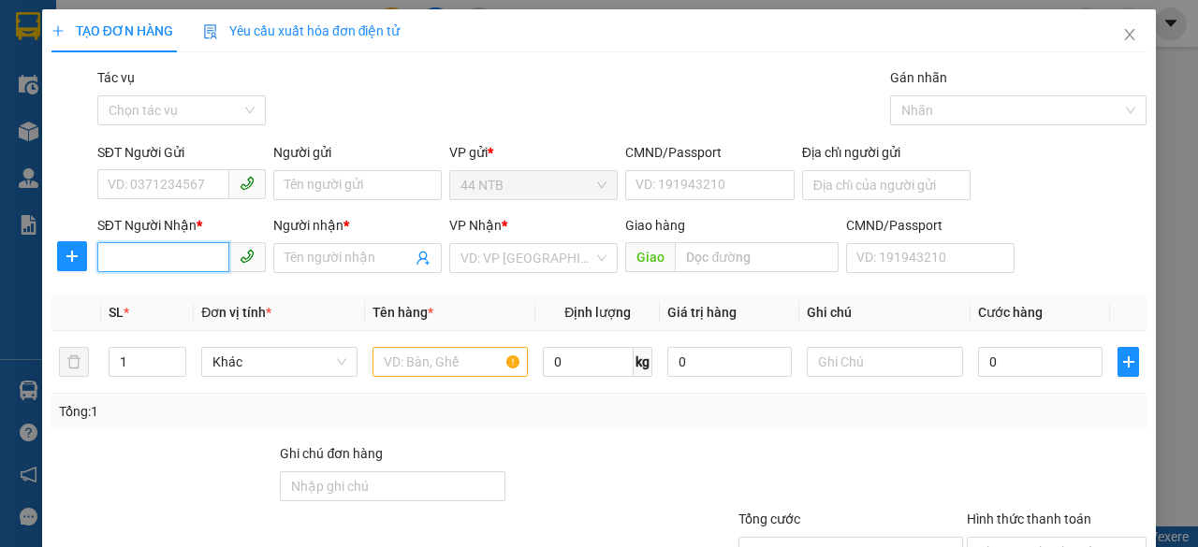
click at [178, 267] on input "SĐT Người Nhận *" at bounding box center [163, 257] width 132 height 30
type input "0337662163"
click at [289, 257] on input "Người nhận *" at bounding box center [347, 258] width 127 height 21
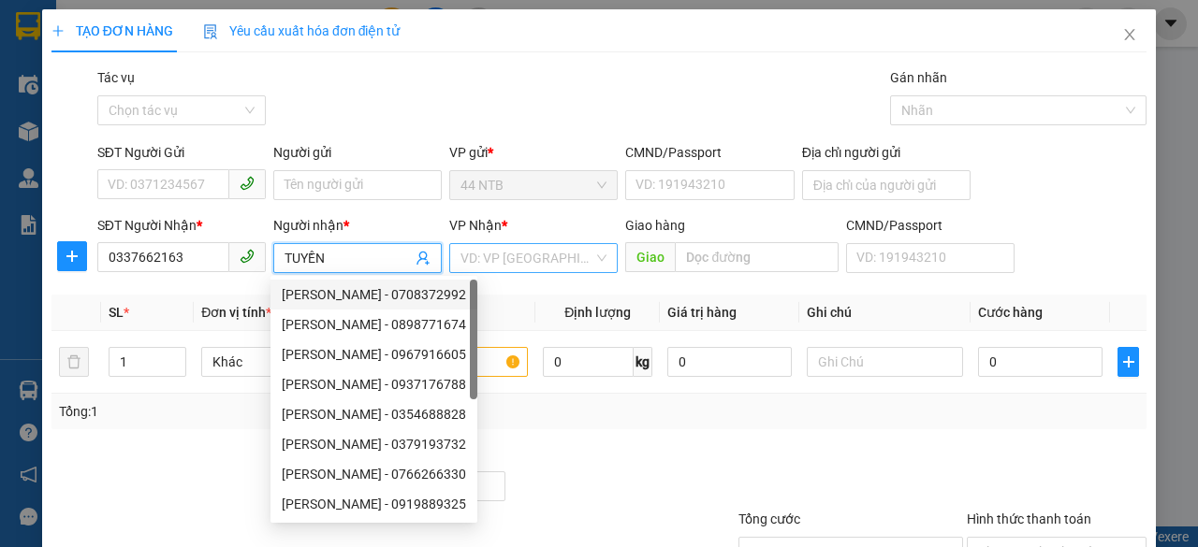
type input "TUYỀN"
click at [495, 259] on input "search" at bounding box center [526, 258] width 133 height 28
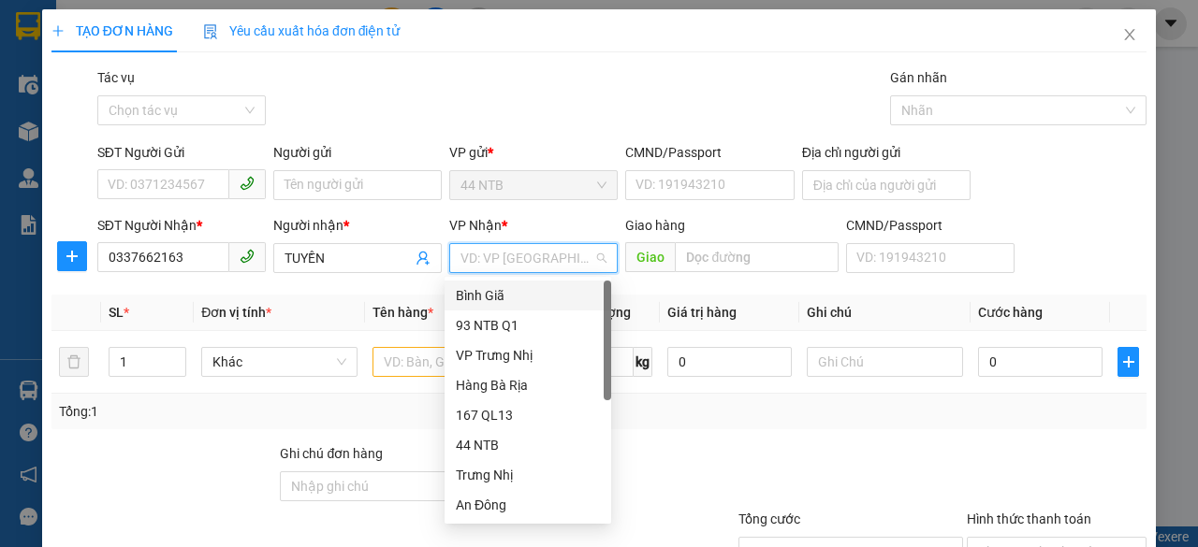
click at [502, 293] on div "Bình Giã" at bounding box center [528, 295] width 144 height 21
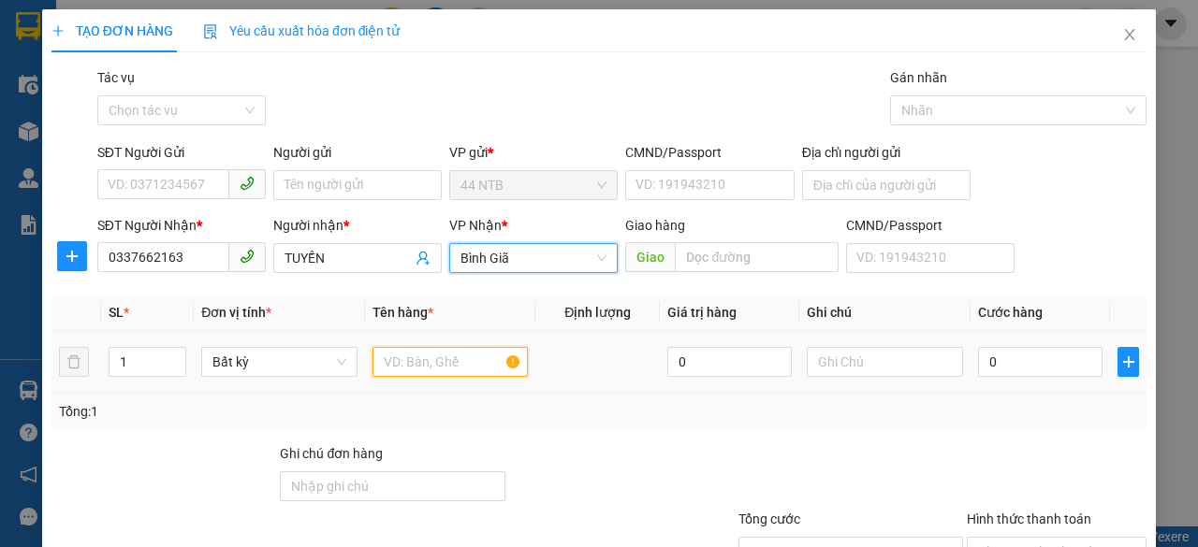
click at [391, 361] on input "text" at bounding box center [450, 362] width 156 height 30
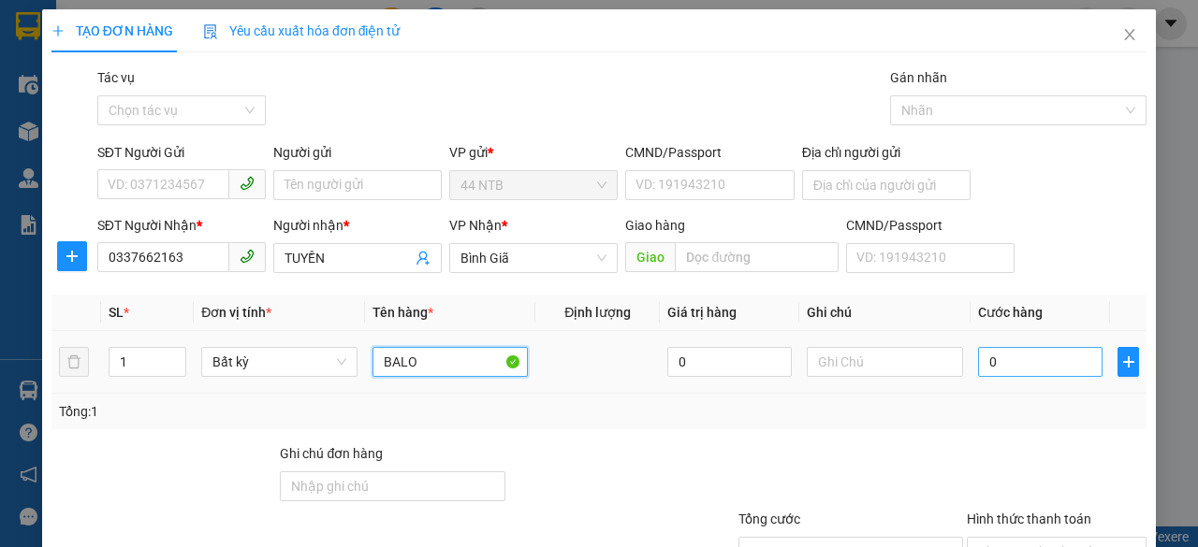
type input "BALO"
click at [1025, 360] on input "0" at bounding box center [1040, 362] width 124 height 30
type input "3"
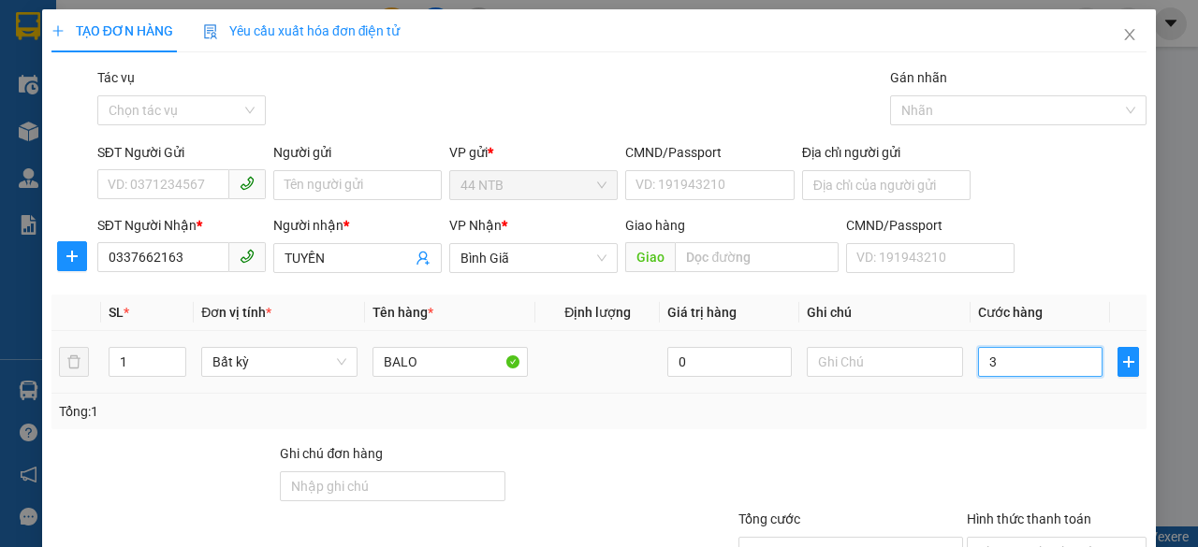
type input "30"
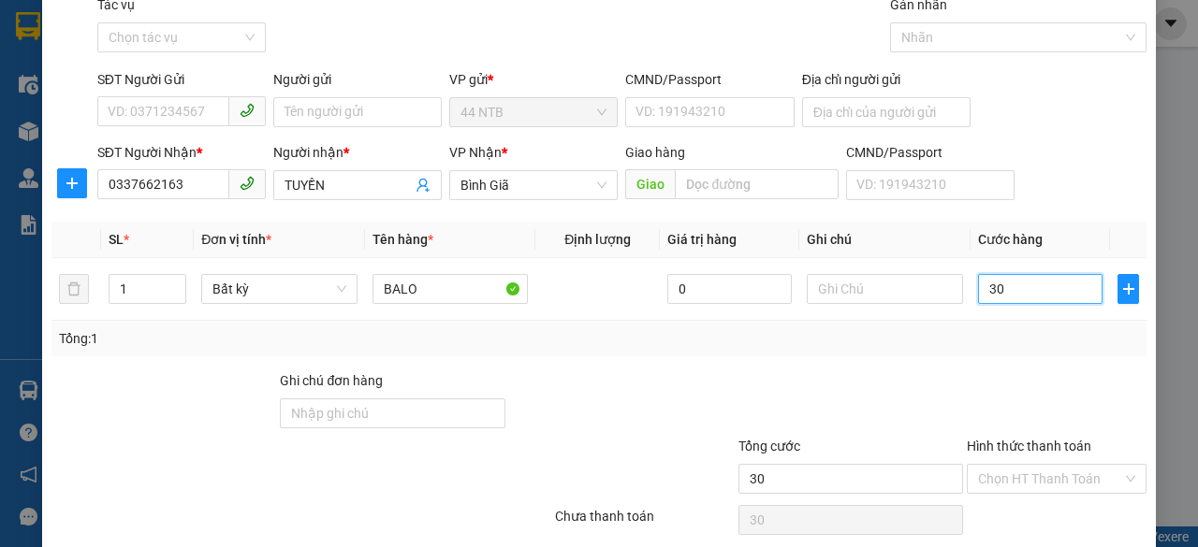
scroll to position [142, 0]
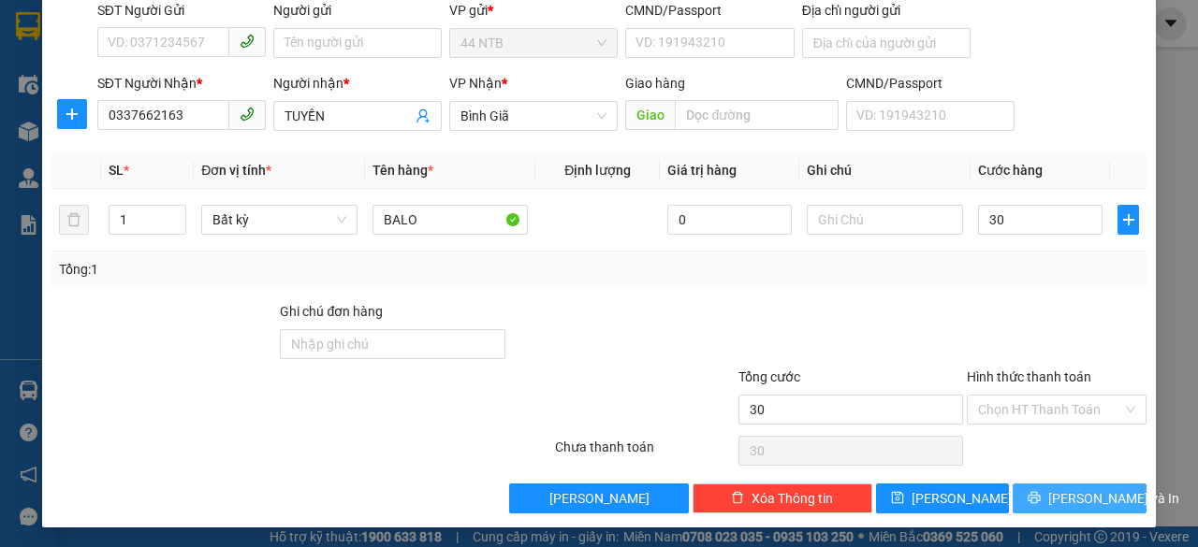
type input "30.000"
click at [1026, 493] on button "[PERSON_NAME] và In" at bounding box center [1079, 499] width 134 height 30
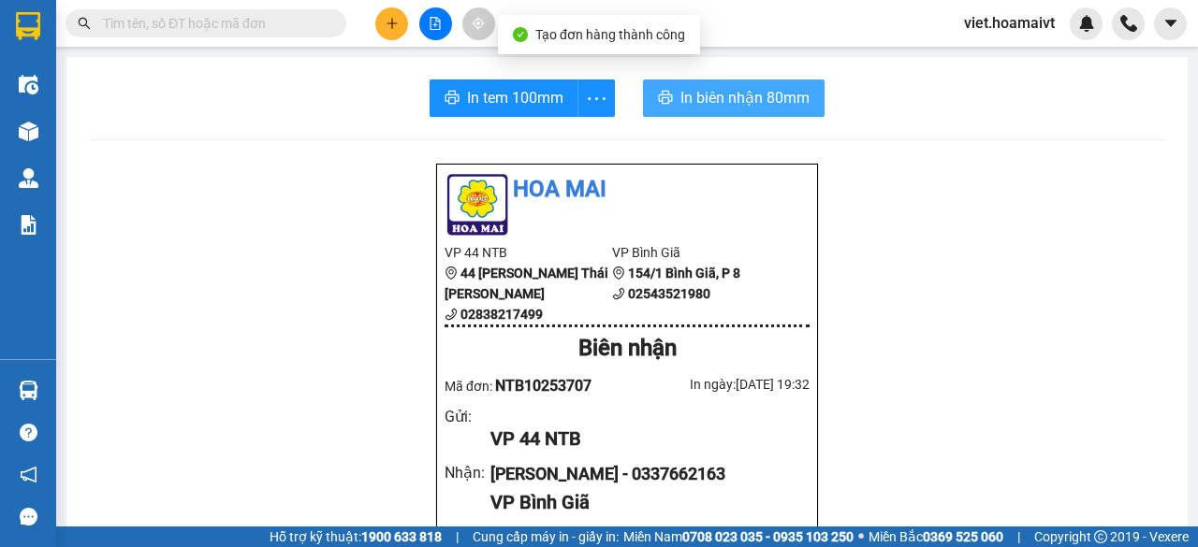
click at [680, 95] on span "In biên nhận 80mm" at bounding box center [744, 97] width 129 height 23
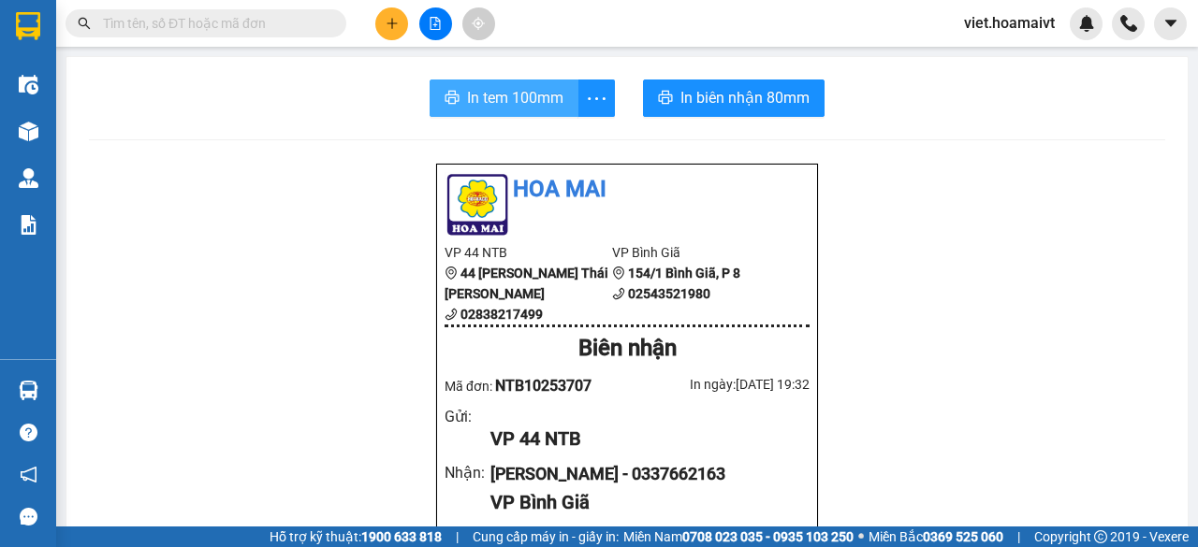
click at [498, 93] on span "In tem 100mm" at bounding box center [515, 97] width 96 height 23
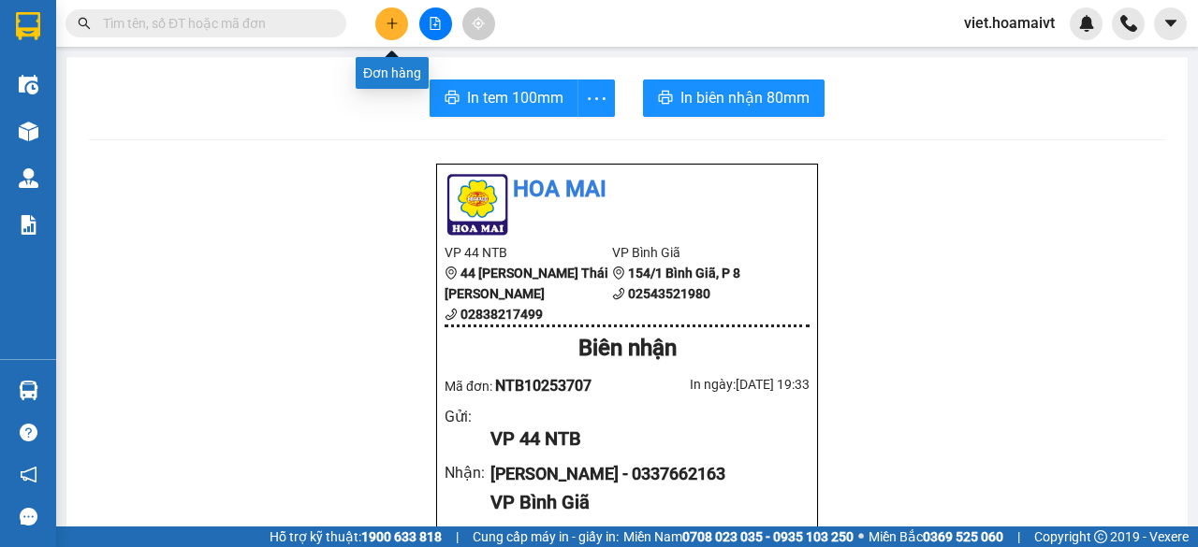
click at [382, 17] on button at bounding box center [391, 23] width 33 height 33
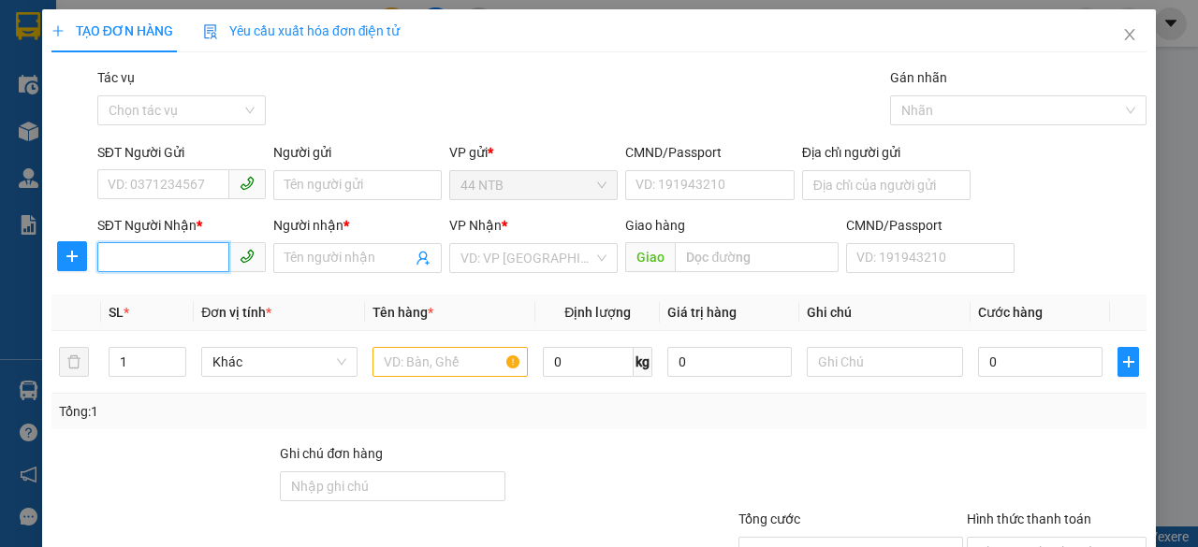
click at [208, 257] on input "SĐT Người Nhận *" at bounding box center [163, 257] width 132 height 30
type input "10968"
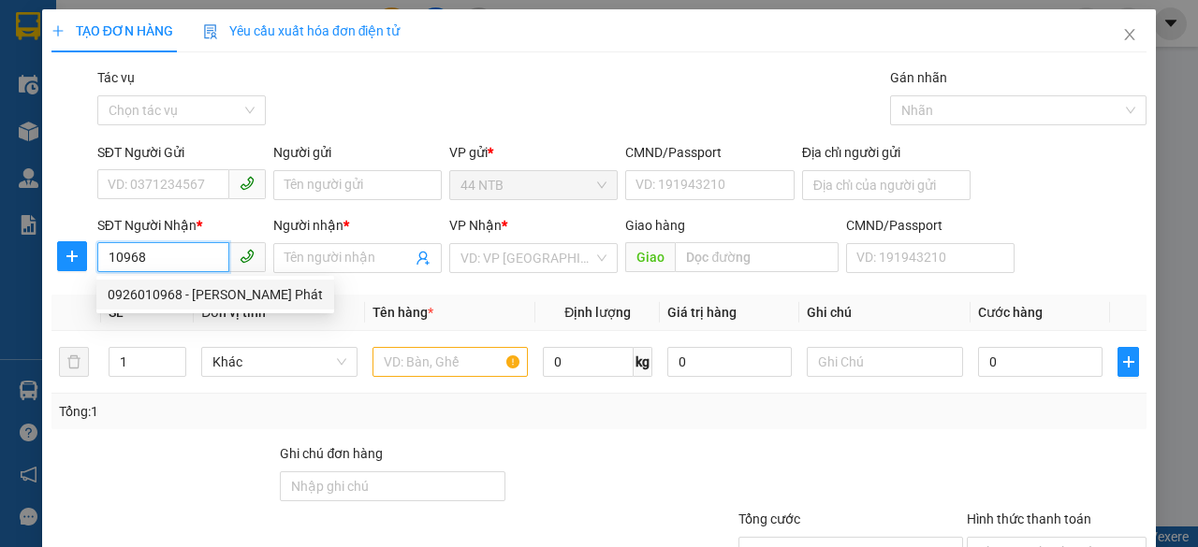
click at [210, 293] on div "0926010968 - [PERSON_NAME] Phát" at bounding box center [215, 294] width 215 height 21
type input "122/11D_Th.Ng.Hầu_T.Phú"
type input "0926010968"
type input "[PERSON_NAME] Phát"
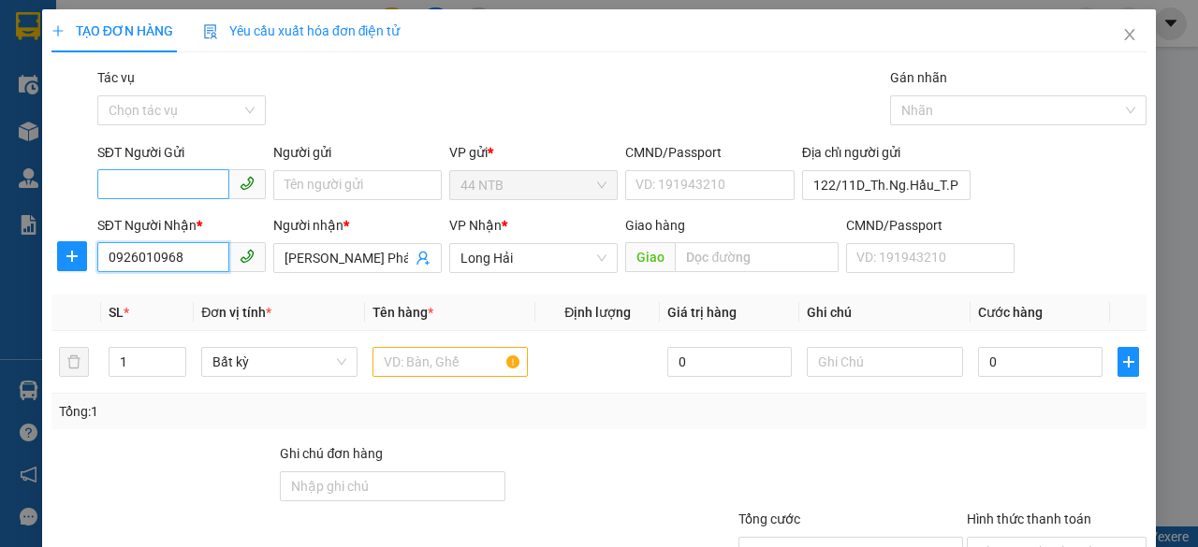
type input "0926010968"
click at [193, 193] on input "SĐT Người Gửi" at bounding box center [163, 184] width 132 height 30
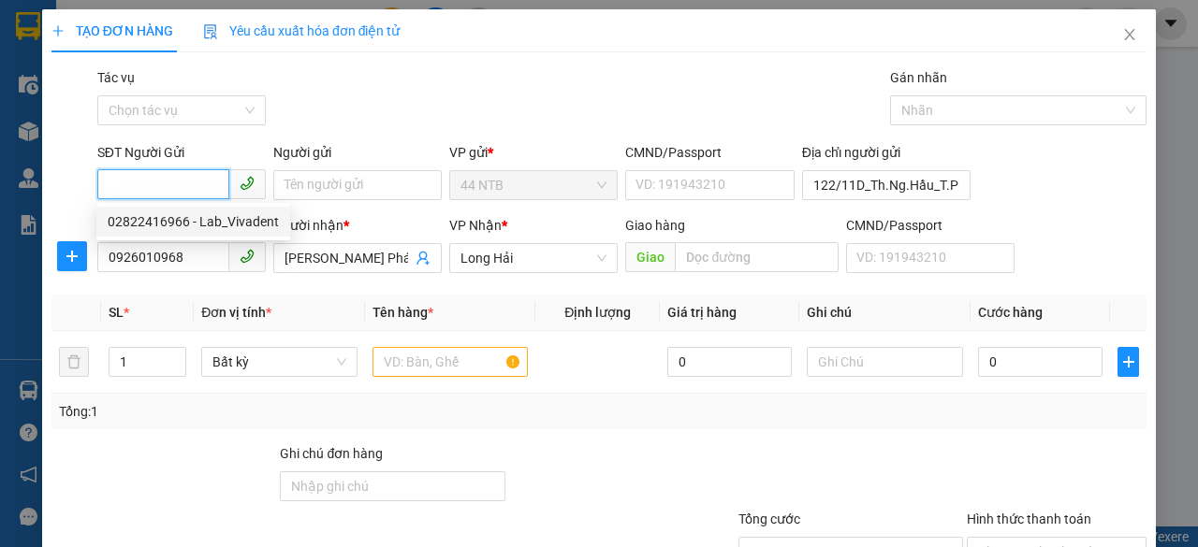
click at [219, 218] on div "02822416966 - Lab_Vivadent" at bounding box center [193, 221] width 171 height 21
type input "02822416966"
type input "Lab_Vivadent"
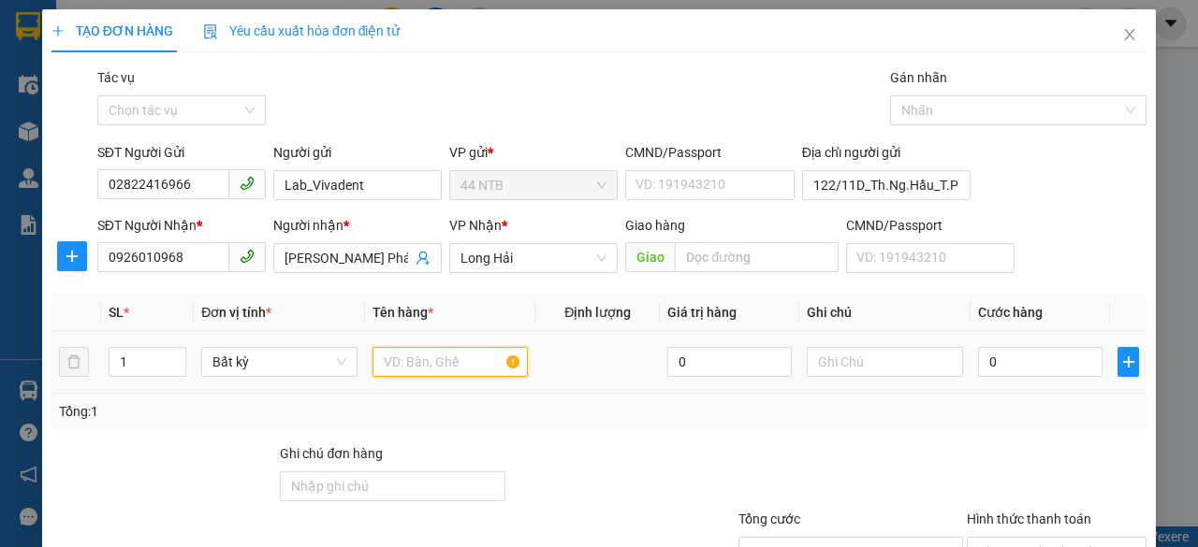
click at [459, 361] on input "text" at bounding box center [450, 362] width 156 height 30
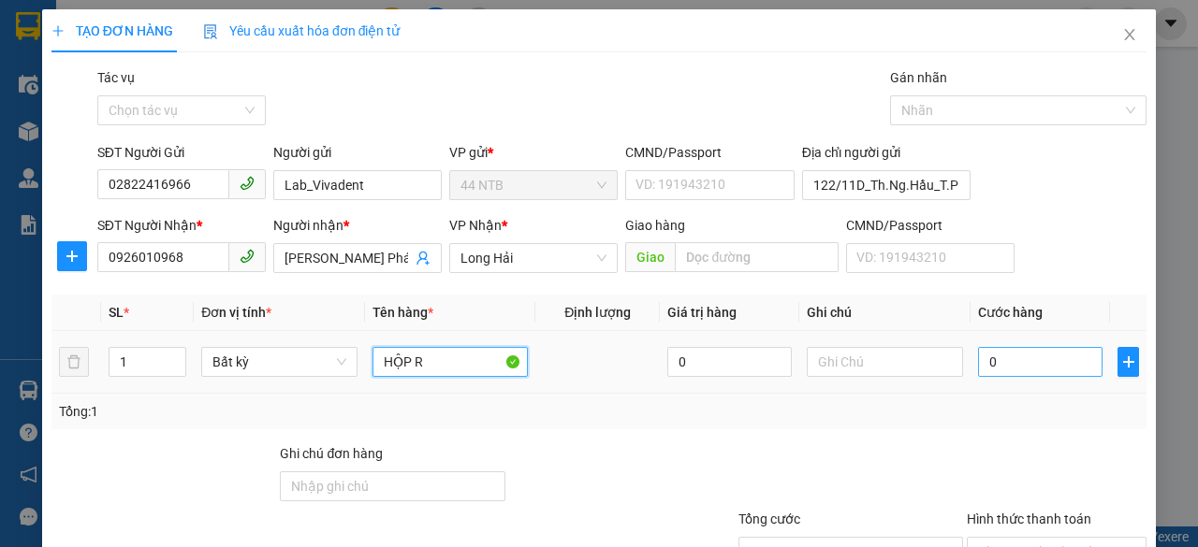
type input "HỘP R"
click at [1001, 366] on input "0" at bounding box center [1040, 362] width 124 height 30
type input "3"
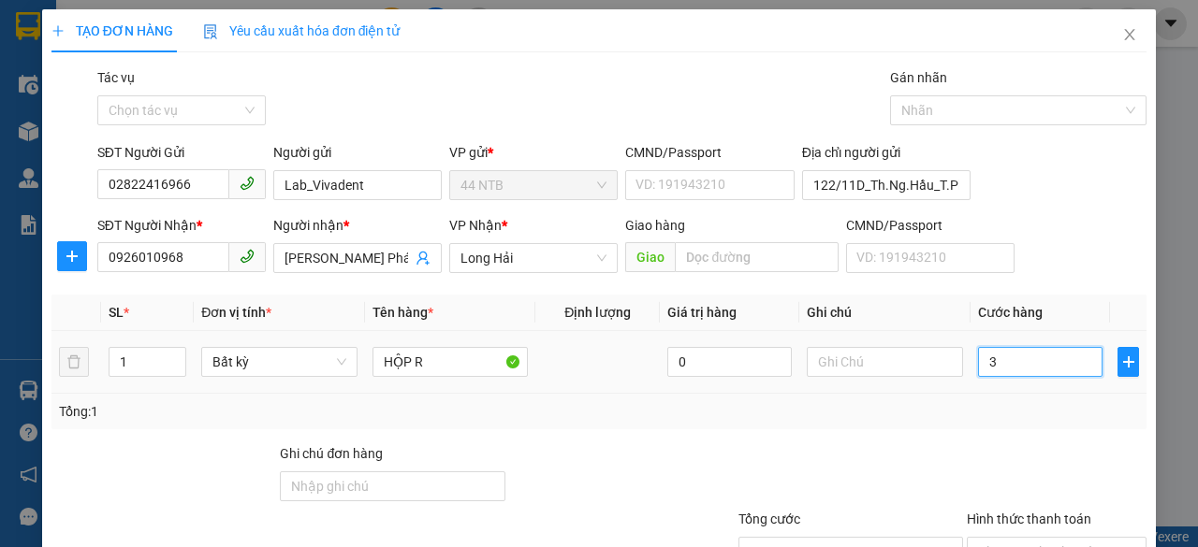
type input "30"
type input "30.000"
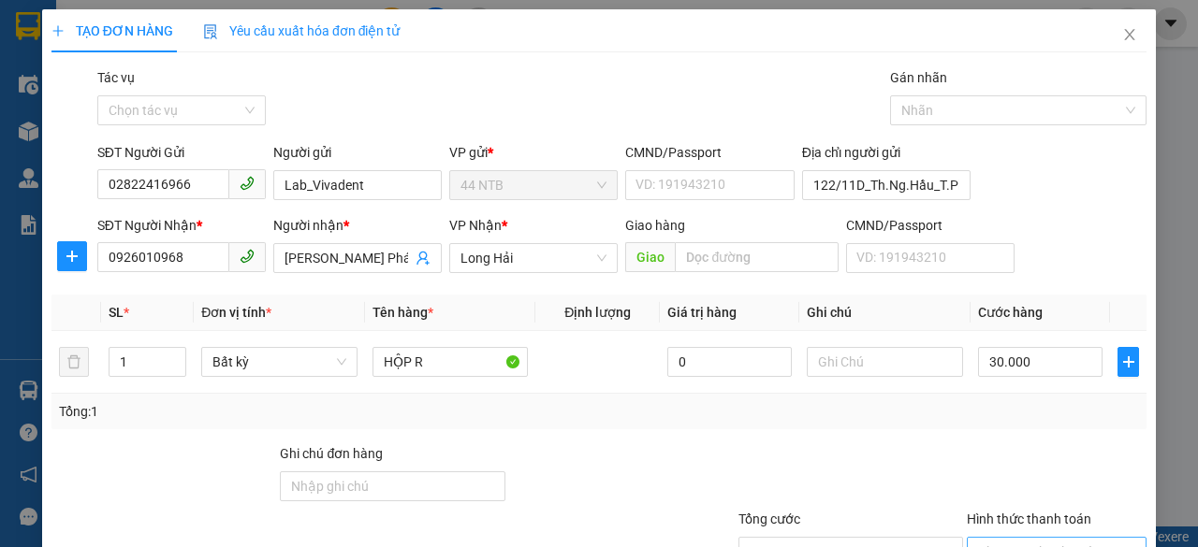
drag, startPoint x: 1018, startPoint y: 403, endPoint x: 1026, endPoint y: 424, distance: 21.9
click at [1020, 538] on input "Hình thức thanh toán" at bounding box center [1050, 552] width 144 height 28
type input "0"
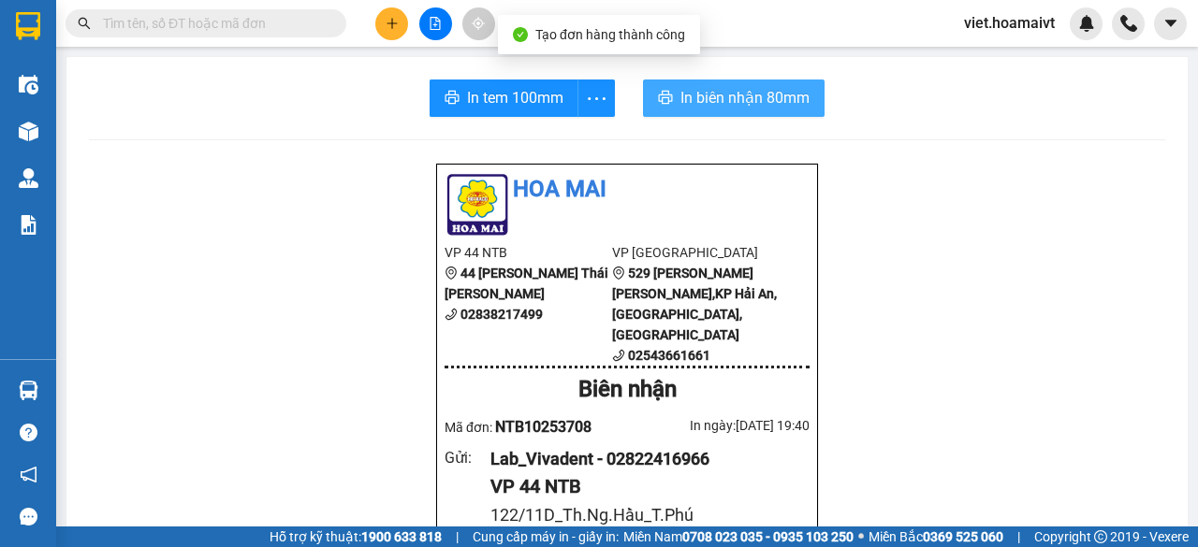
click at [704, 110] on button "In biên nhận 80mm" at bounding box center [734, 98] width 182 height 37
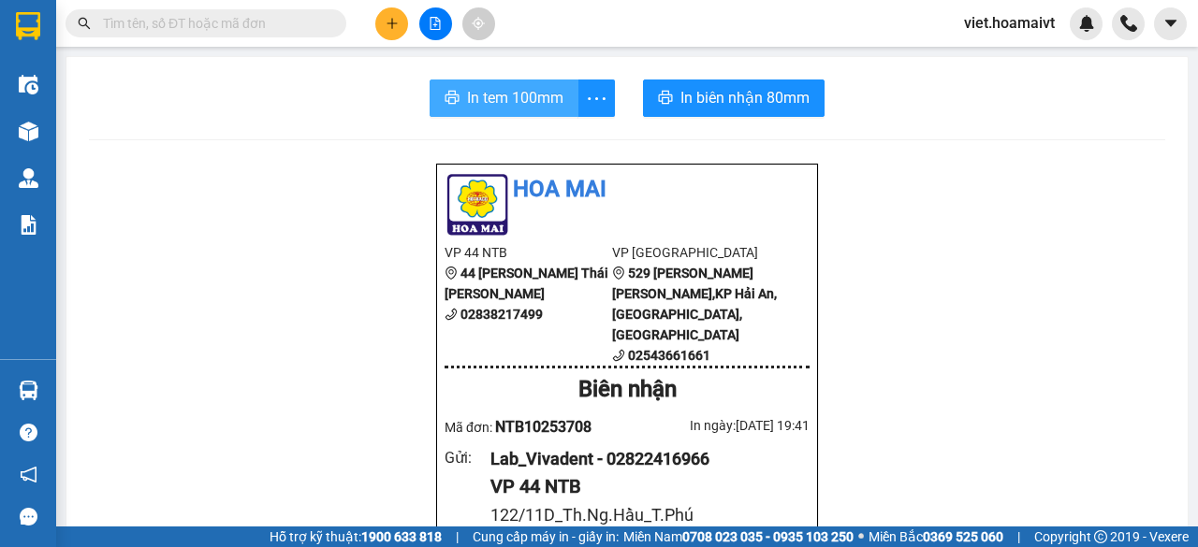
click at [503, 93] on span "In tem 100mm" at bounding box center [515, 97] width 96 height 23
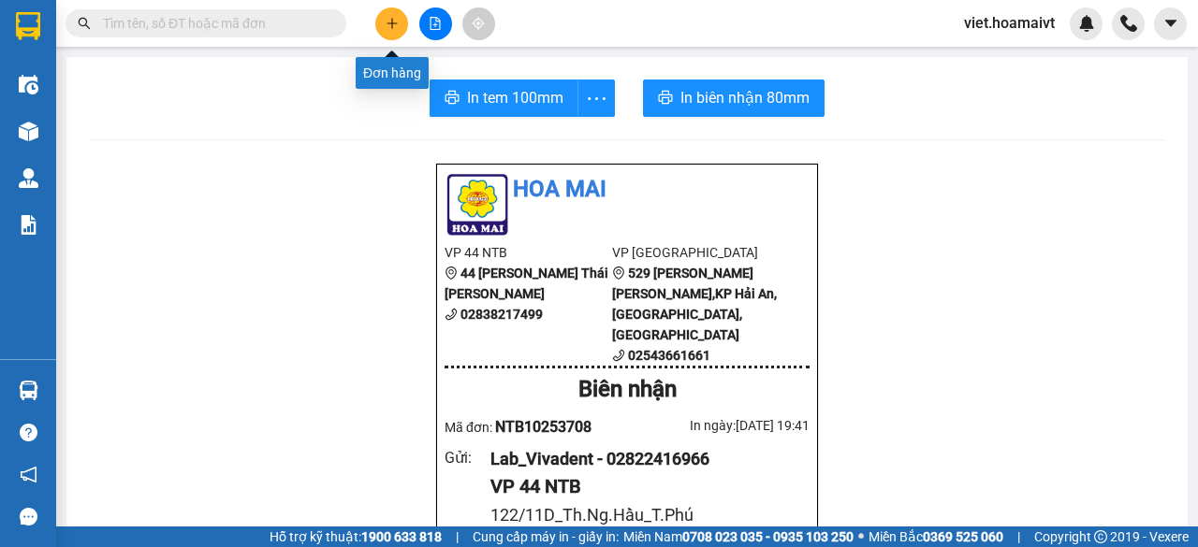
click at [398, 23] on icon "plus" at bounding box center [392, 23] width 13 height 13
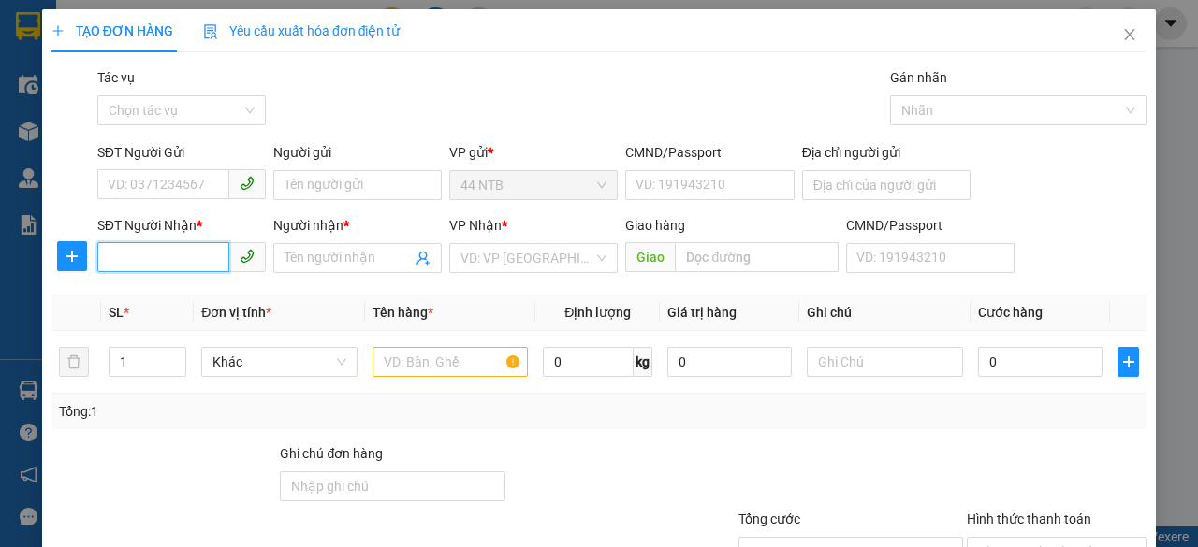
click at [184, 264] on input "SĐT Người Nhận *" at bounding box center [163, 257] width 132 height 30
type input "80246"
click at [205, 294] on div "0909880246 - [PERSON_NAME]" at bounding box center [200, 294] width 184 height 21
type input "184_Hoàng.Diệu_Q4"
type input "0909880246"
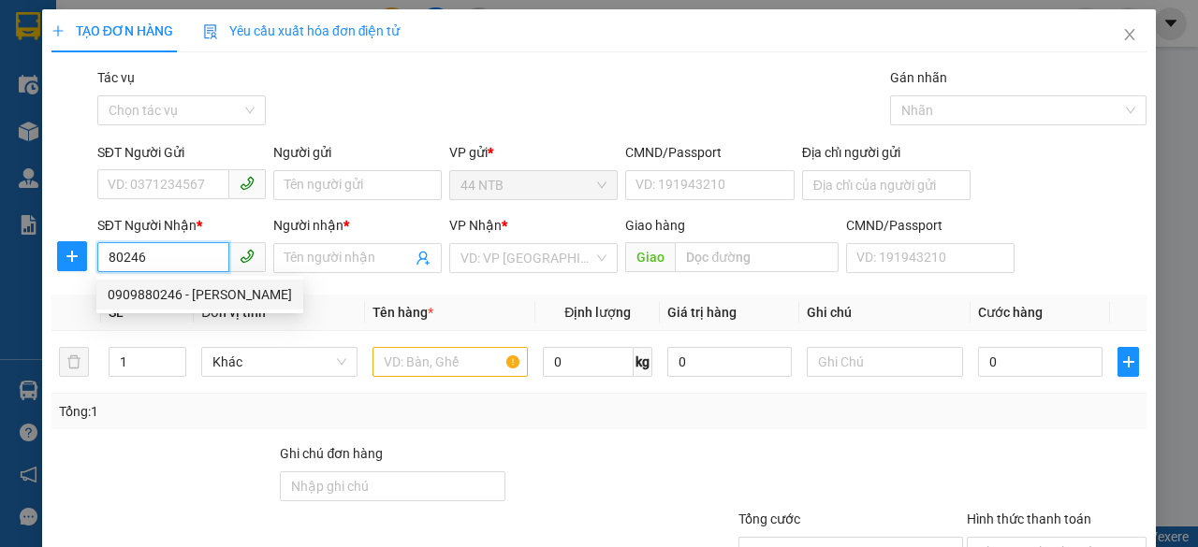
type input "[PERSON_NAME]"
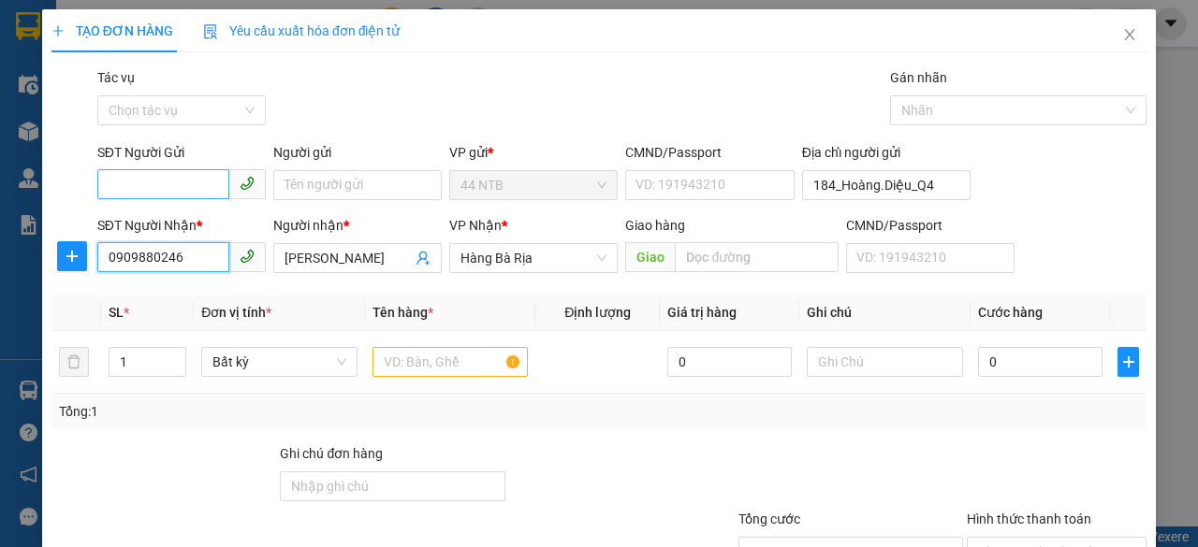
type input "0909880246"
click at [208, 187] on input "SĐT Người Gửi" at bounding box center [163, 184] width 132 height 30
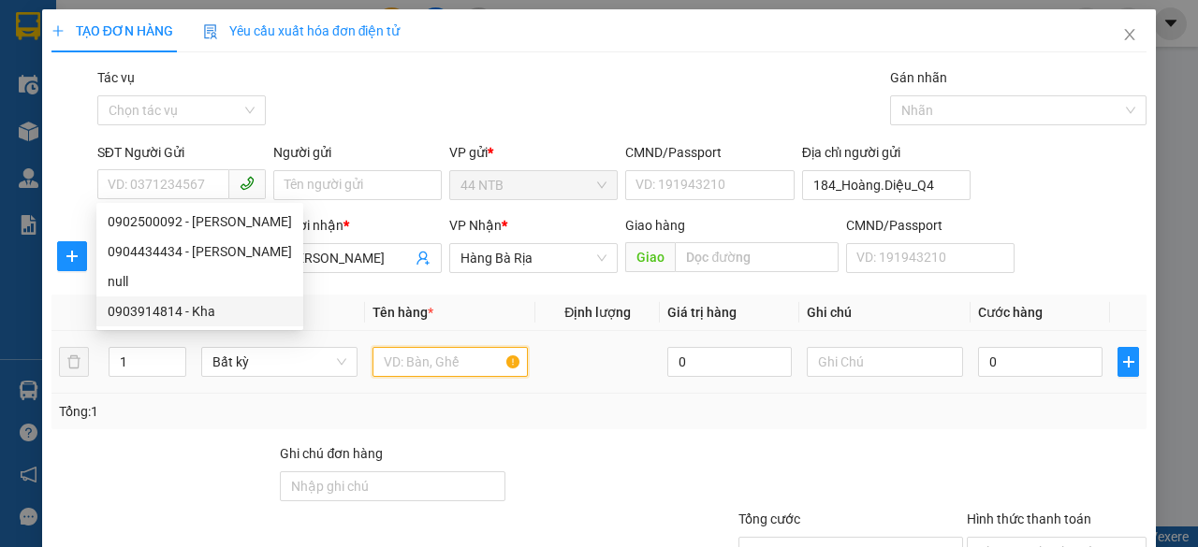
click at [398, 370] on input "text" at bounding box center [450, 362] width 156 height 30
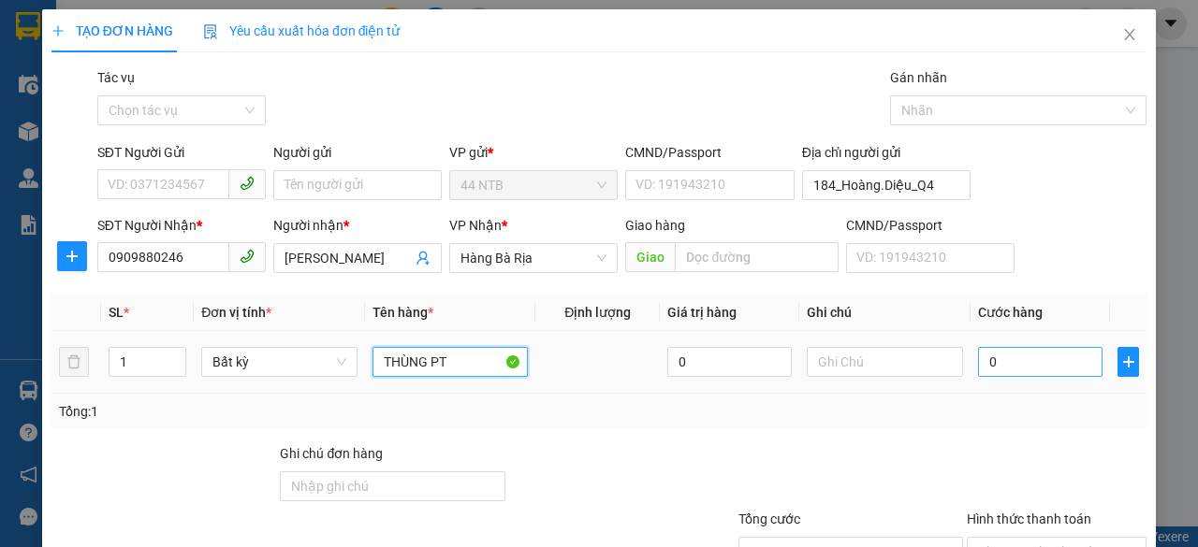
type input "THÙNG PT"
click at [1003, 362] on input "0" at bounding box center [1040, 362] width 124 height 30
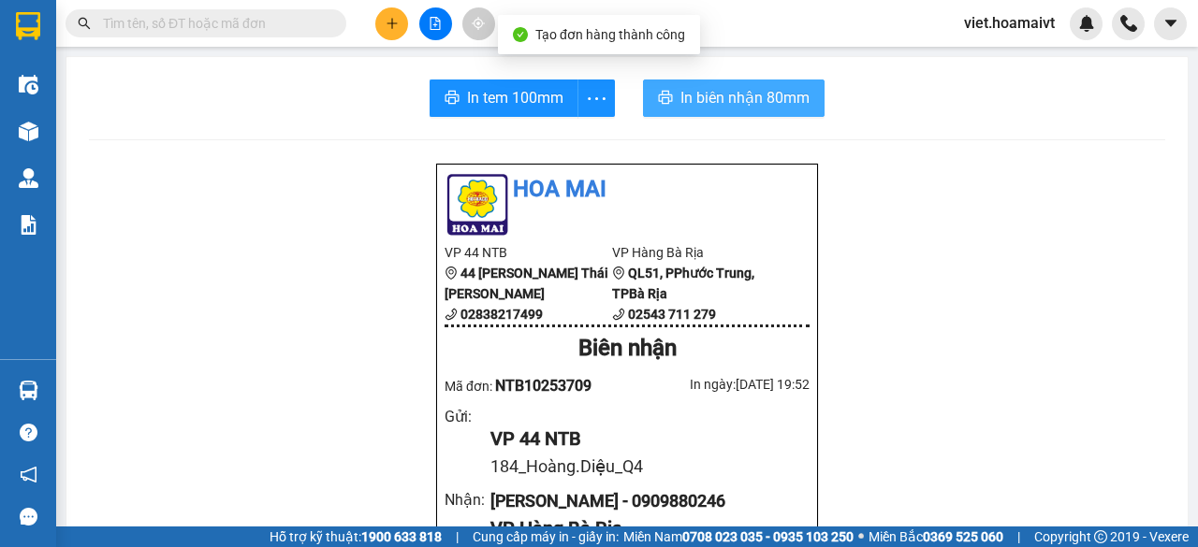
drag, startPoint x: 736, startPoint y: 86, endPoint x: 833, endPoint y: 141, distance: 111.9
click at [739, 99] on span "In biên nhận 80mm" at bounding box center [744, 97] width 129 height 23
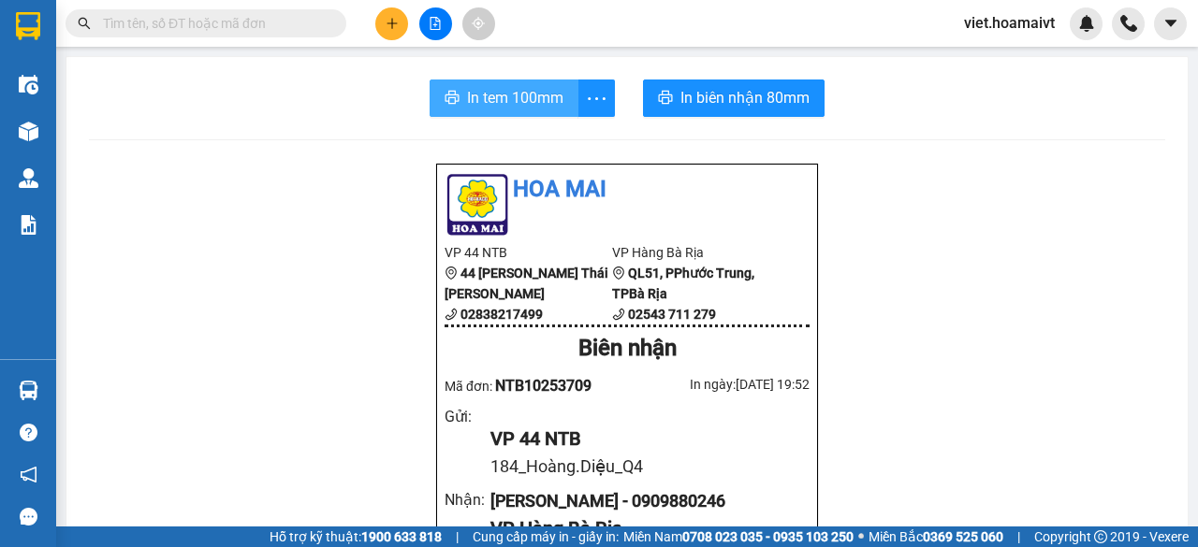
click at [517, 84] on button "In tem 100mm" at bounding box center [504, 98] width 149 height 37
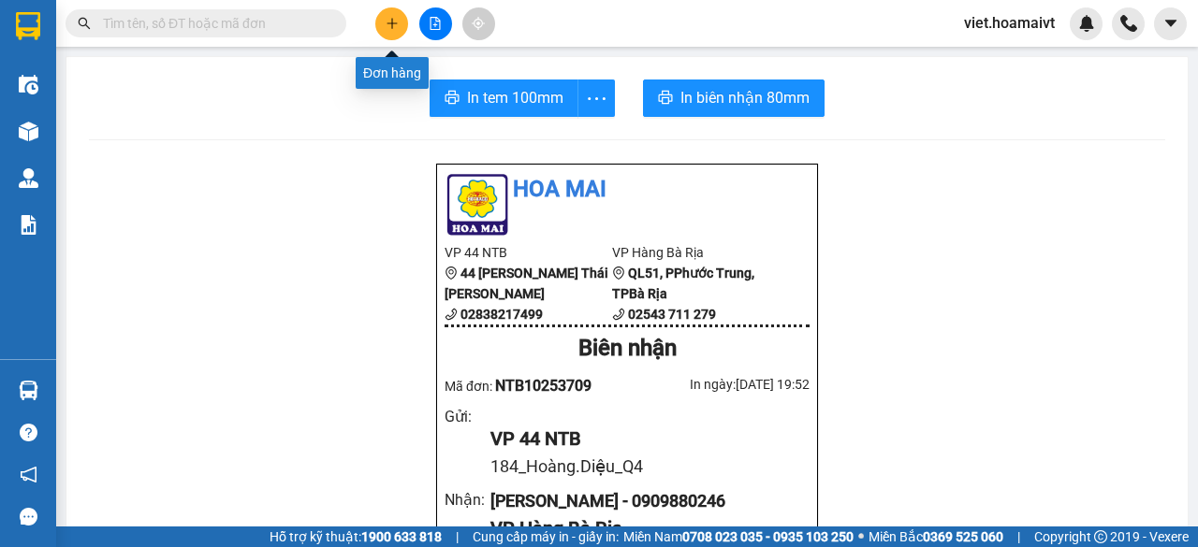
click at [396, 19] on icon "plus" at bounding box center [392, 23] width 13 height 13
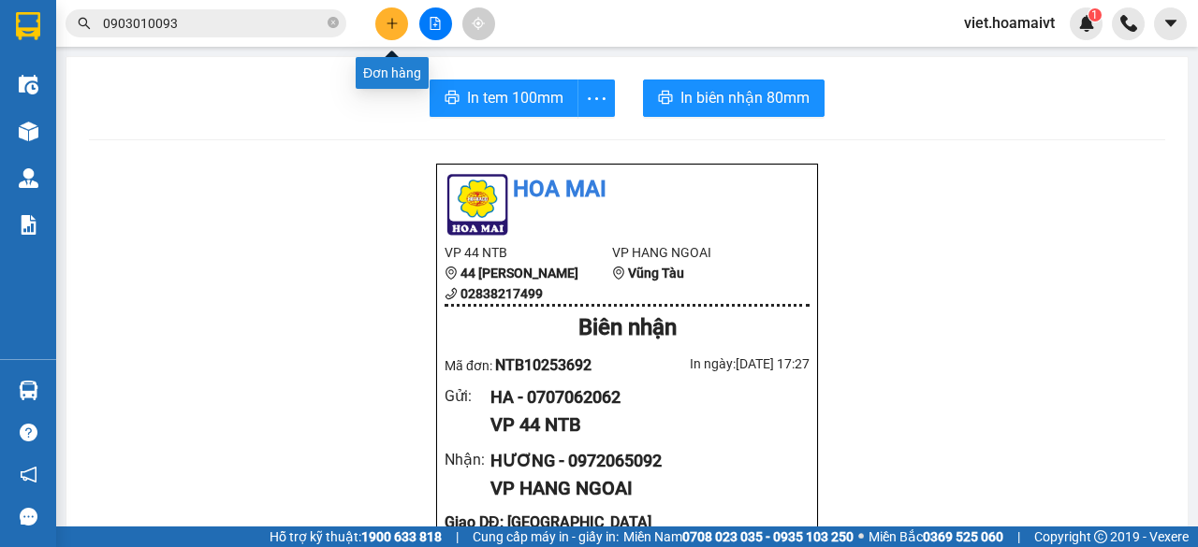
click at [399, 23] on button at bounding box center [391, 23] width 33 height 33
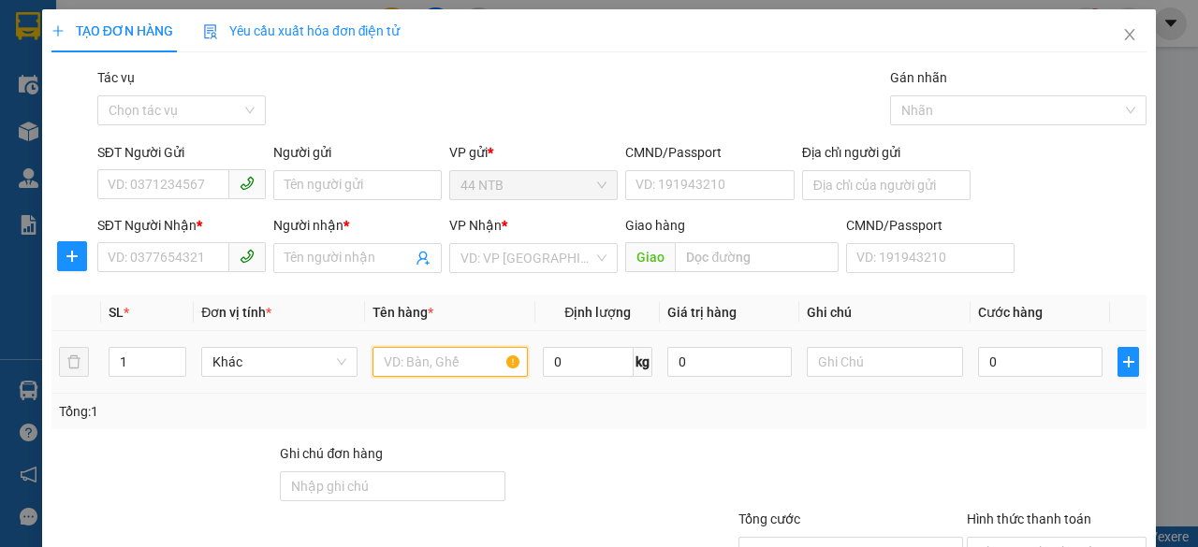
click at [386, 358] on input "text" at bounding box center [450, 362] width 156 height 30
type input "THÙNG"
